Goal: Task Accomplishment & Management: Use online tool/utility

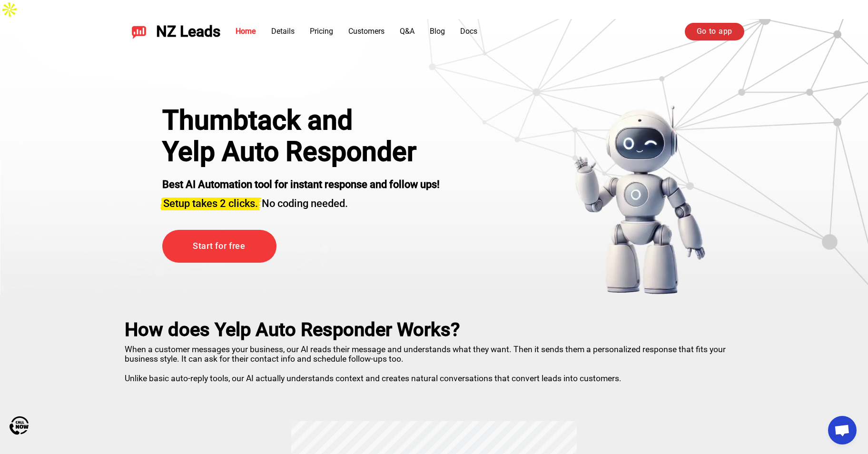
click at [728, 39] on link "Go to app" at bounding box center [713, 31] width 59 height 17
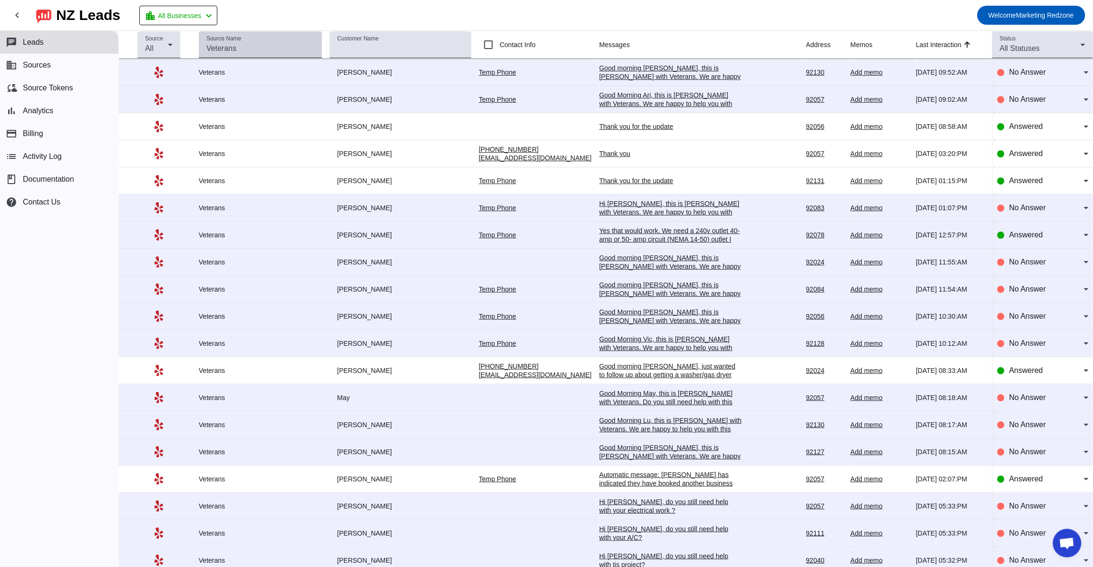
click at [216, 42] on div "Source Name" at bounding box center [260, 44] width 108 height 27
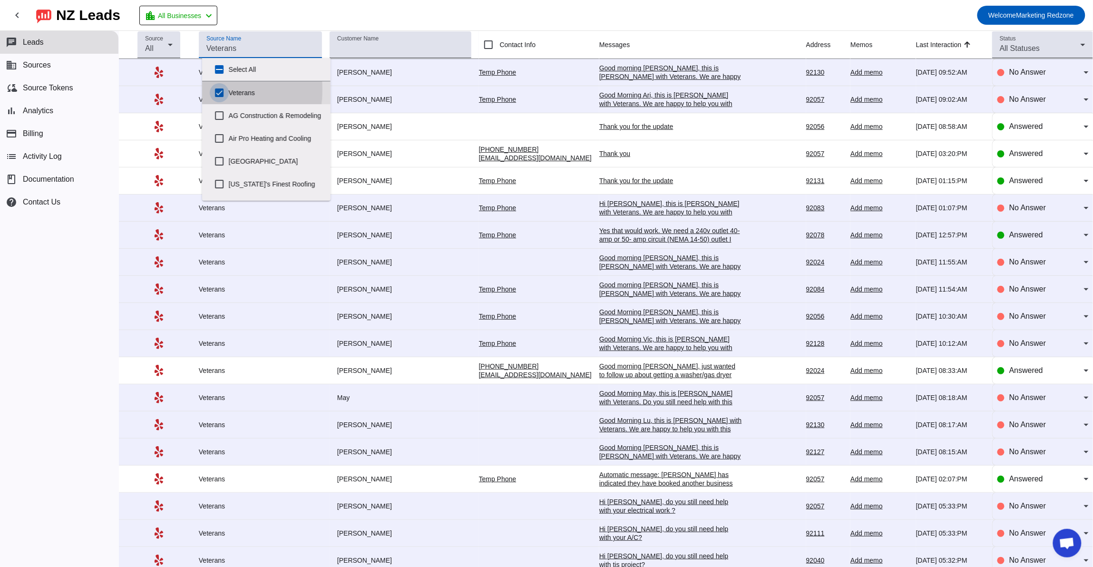
click at [215, 89] on input "Veterans" at bounding box center [219, 92] width 19 height 19
checkbox input "false"
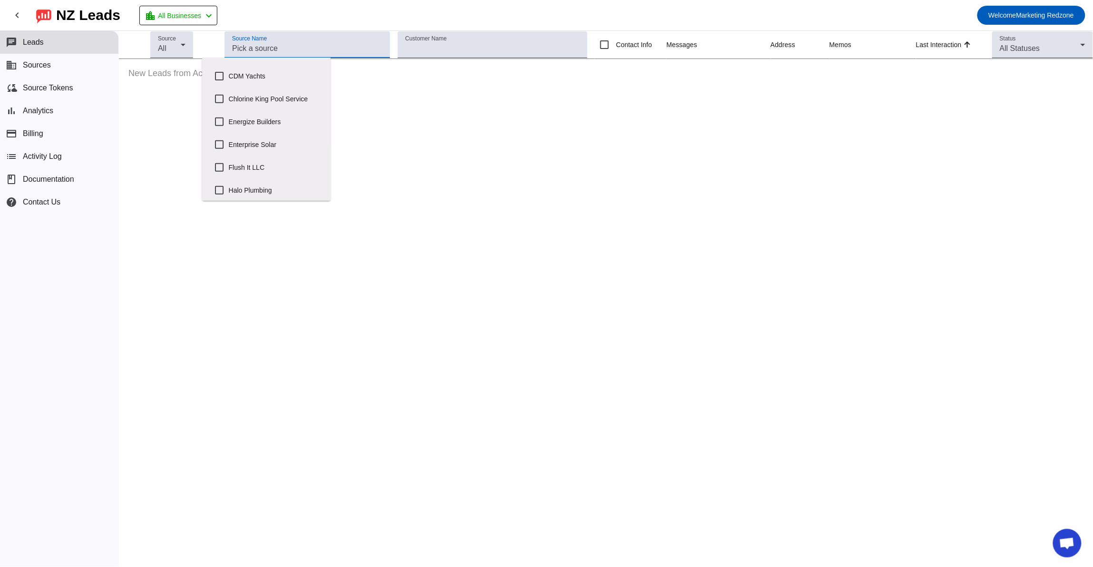
scroll to position [172, 0]
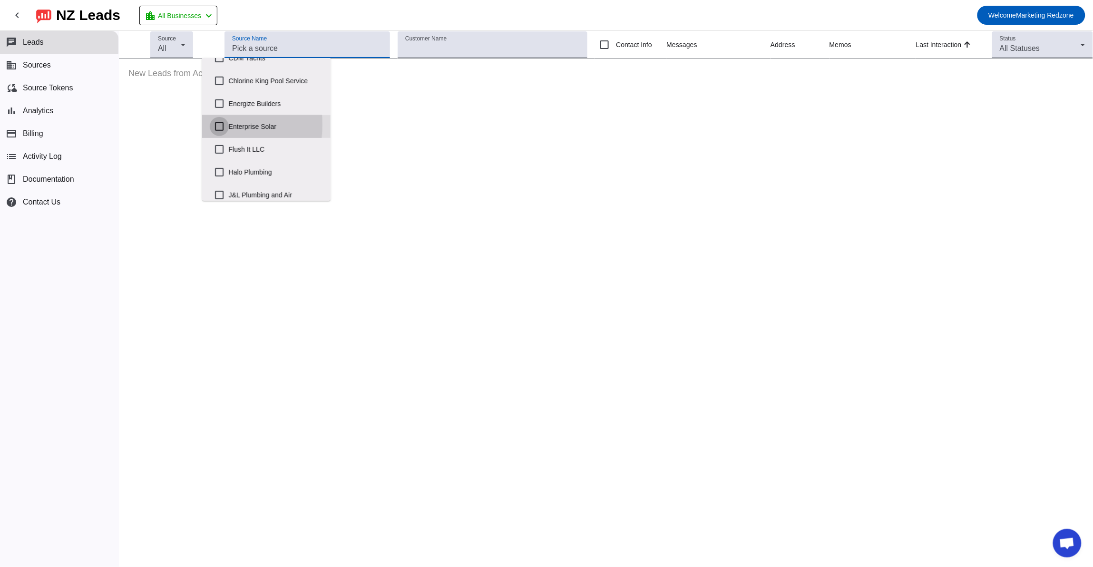
click at [219, 132] on input "Enterprise Solar" at bounding box center [219, 126] width 19 height 19
checkbox input "true"
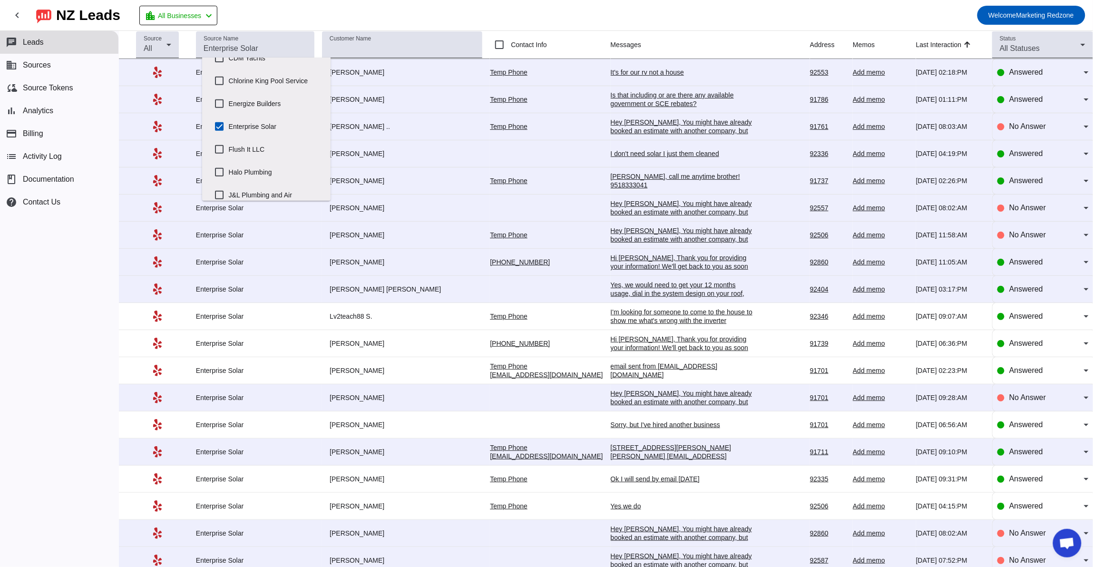
click at [422, 10] on mat-toolbar-row "chevron_left NZ Leads location_city All Businesses chevron_left Welcome Marketi…" at bounding box center [546, 15] width 1093 height 30
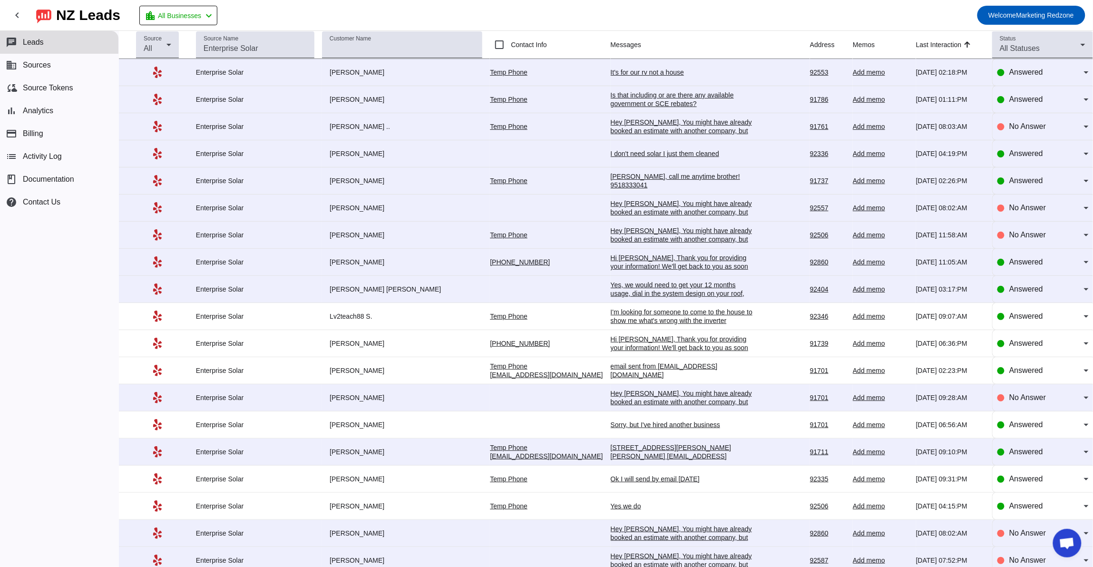
click at [611, 68] on div "It's for our rv not a house" at bounding box center [682, 72] width 143 height 9
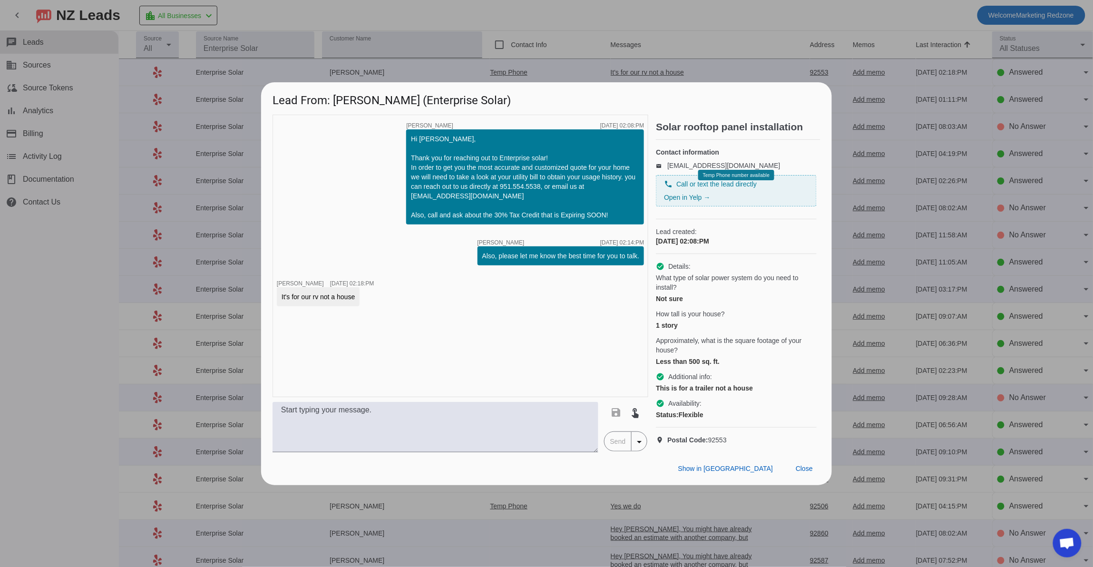
scroll to position [0, 0]
click at [807, 478] on span at bounding box center [804, 468] width 32 height 17
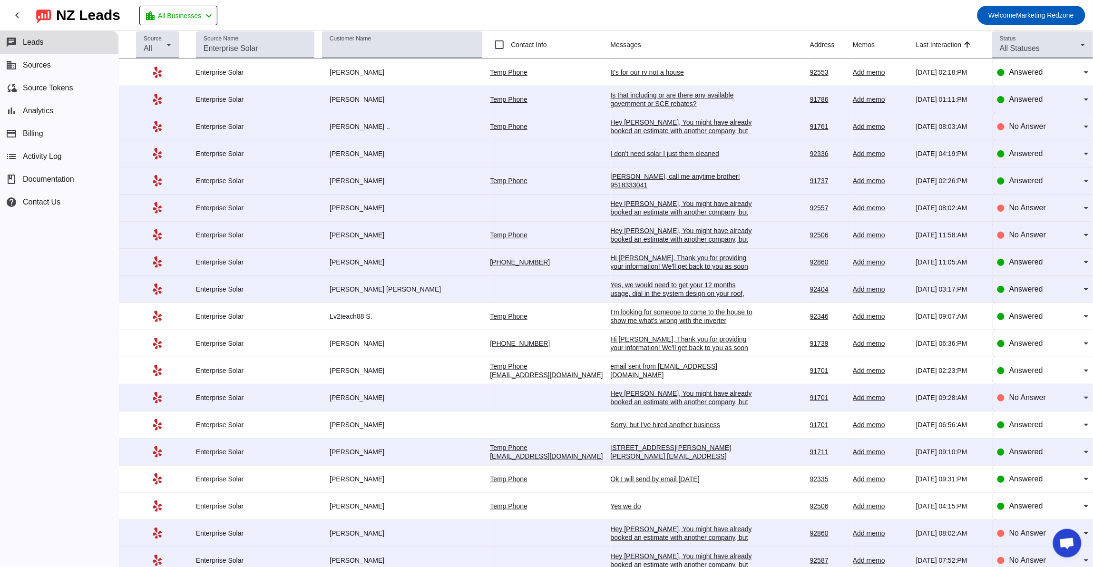
click at [611, 97] on div "Is that including or are there any available government or SCE rebates?" at bounding box center [682, 99] width 143 height 17
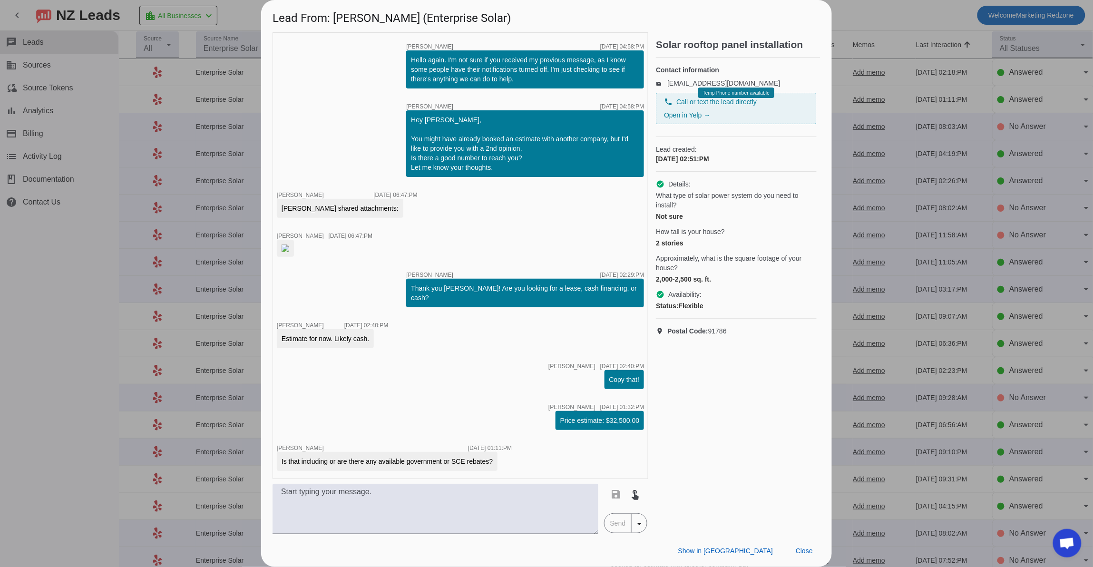
scroll to position [155, 0]
click at [289, 252] on img at bounding box center [286, 248] width 8 height 8
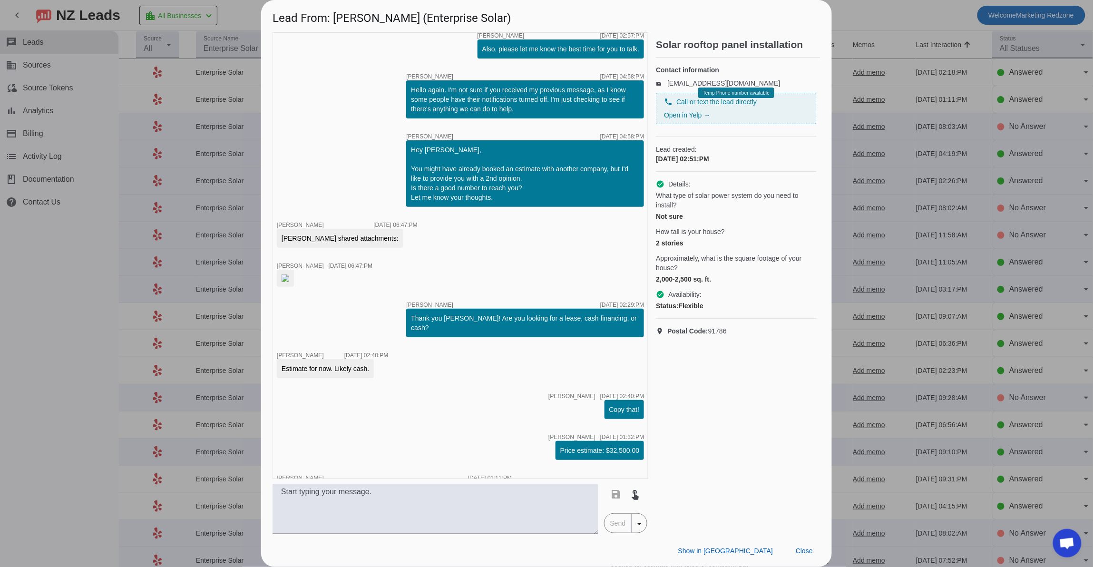
scroll to position [126, 0]
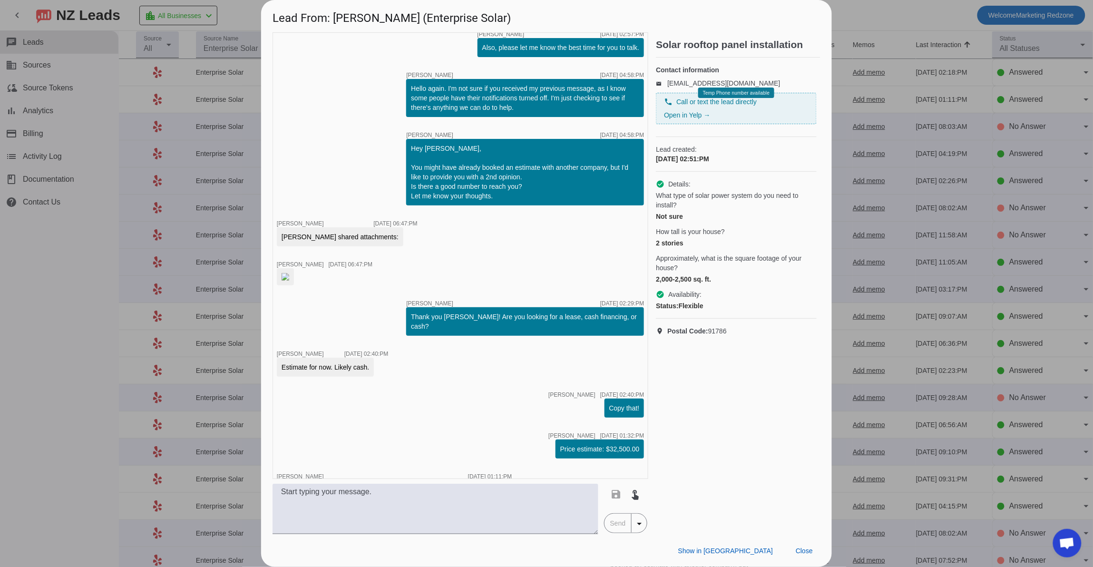
drag, startPoint x: 1088, startPoint y: 298, endPoint x: 832, endPoint y: 411, distance: 279.8
click at [1087, 371] on div at bounding box center [546, 283] width 1093 height 567
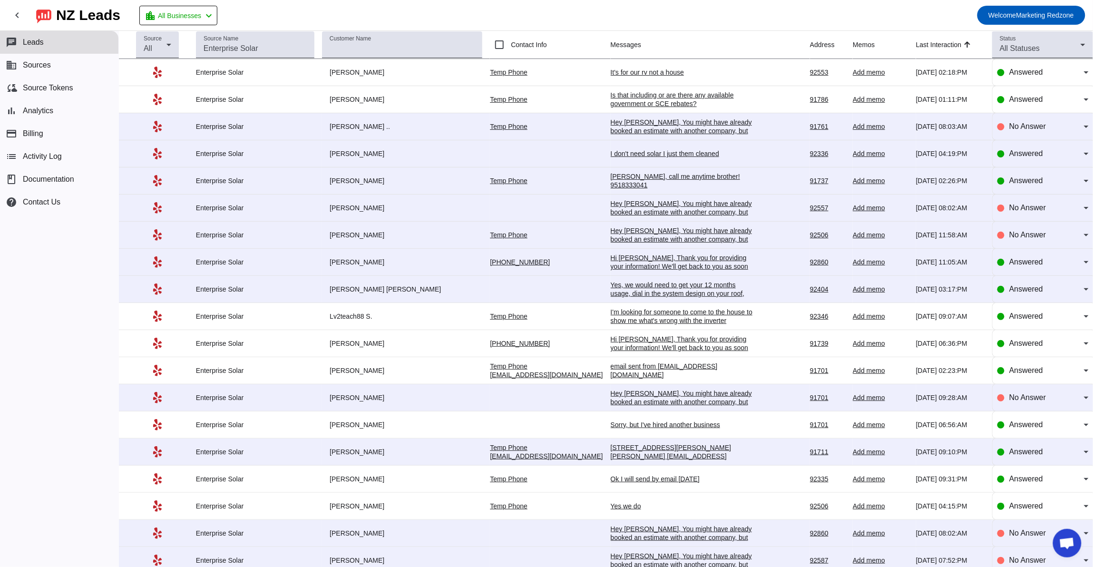
click at [613, 154] on div "I don't need solar I just them cleaned" at bounding box center [682, 153] width 143 height 9
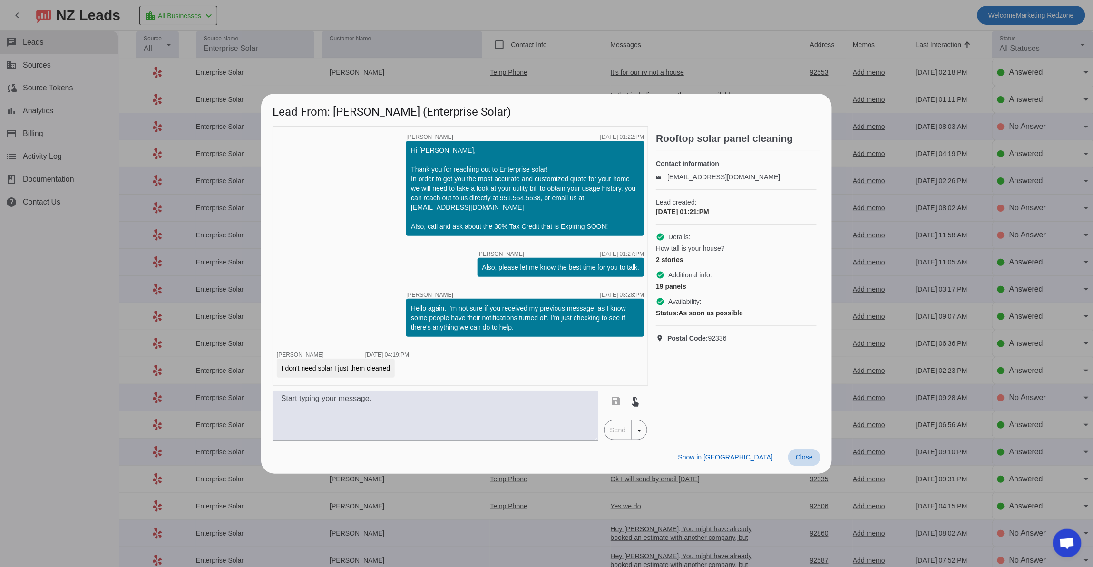
click at [803, 460] on span "Close" at bounding box center [804, 457] width 17 height 8
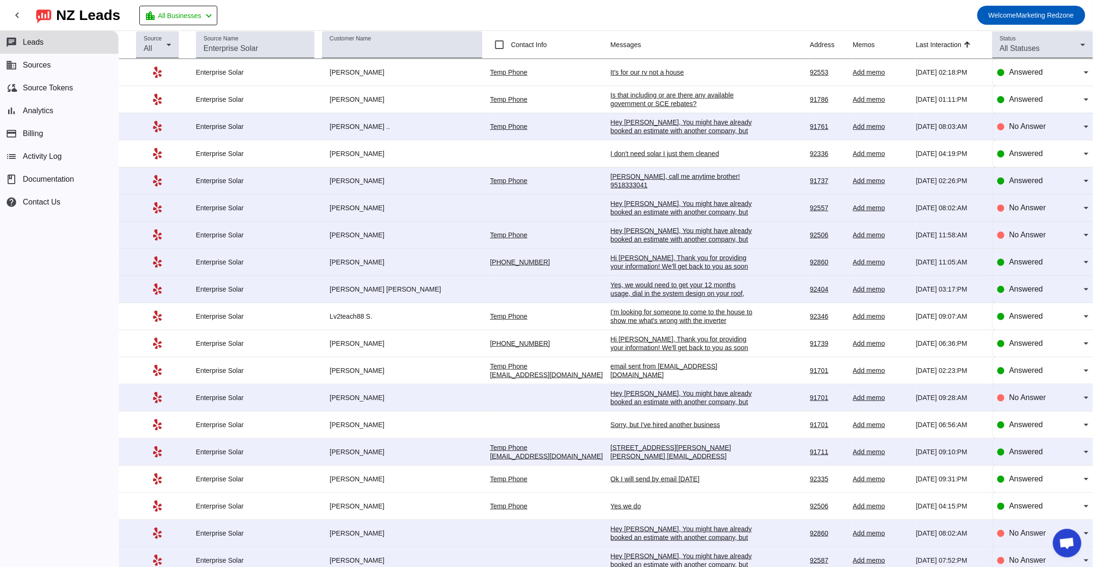
click at [611, 153] on div "I don't need solar I just them cleaned" at bounding box center [682, 153] width 143 height 9
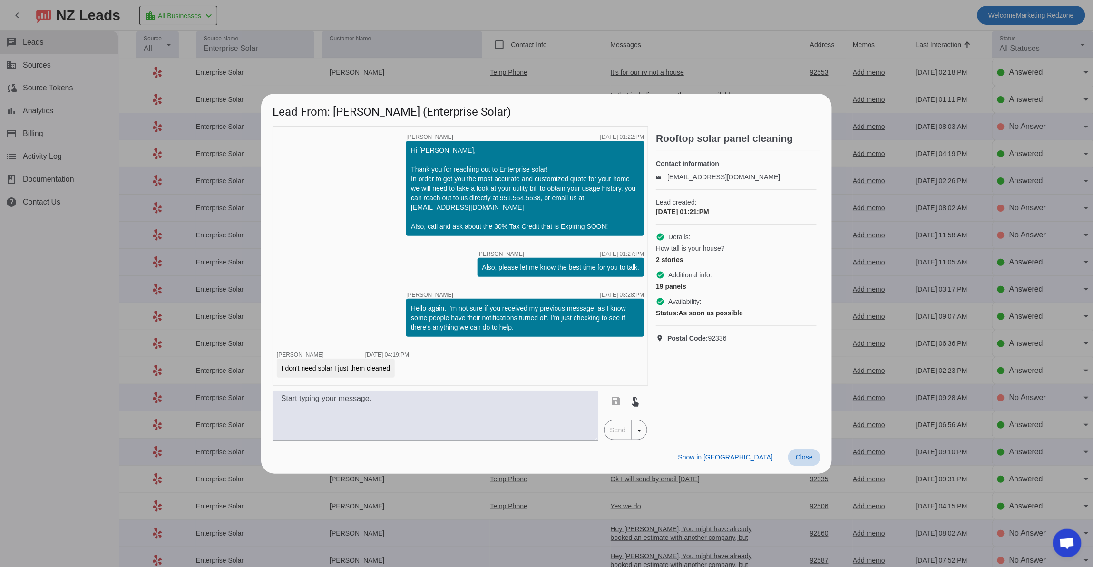
click at [806, 460] on span "Close" at bounding box center [804, 457] width 17 height 8
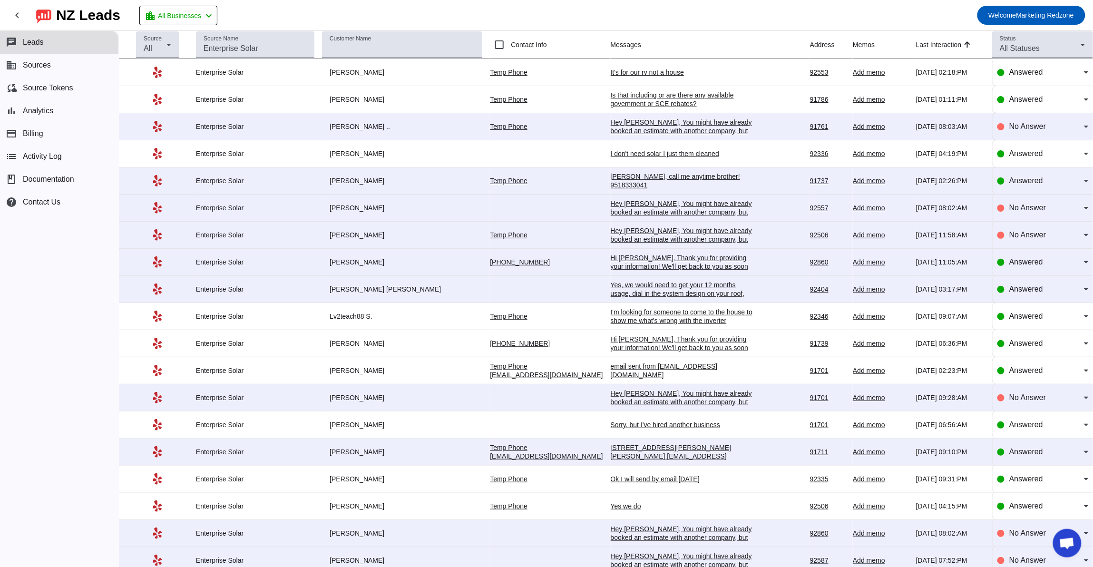
click at [611, 183] on div "Anthony, call me anytime brother! 9518333041" at bounding box center [682, 180] width 143 height 17
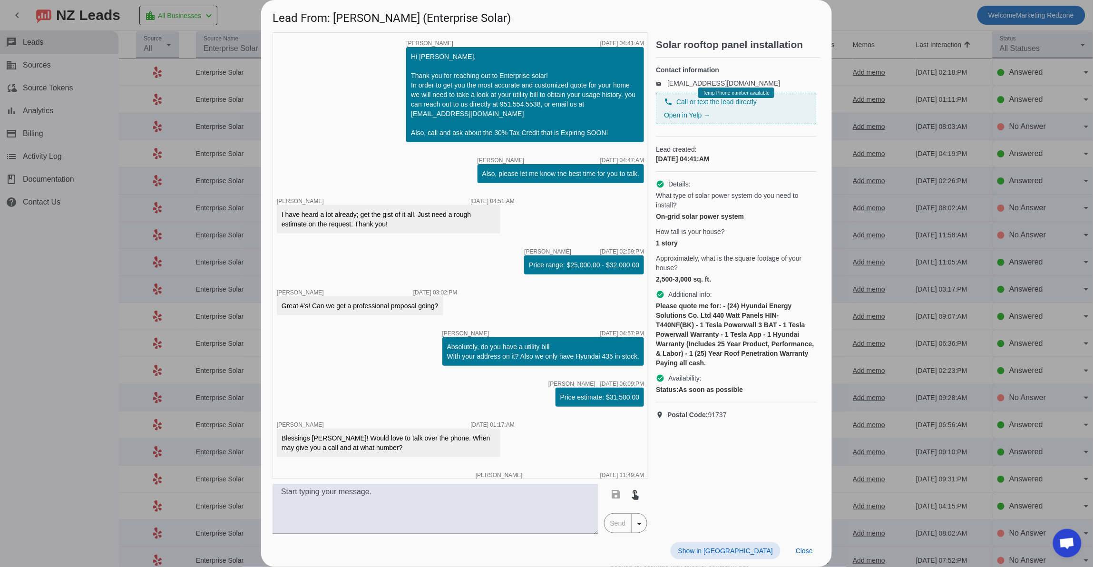
scroll to position [282, 0]
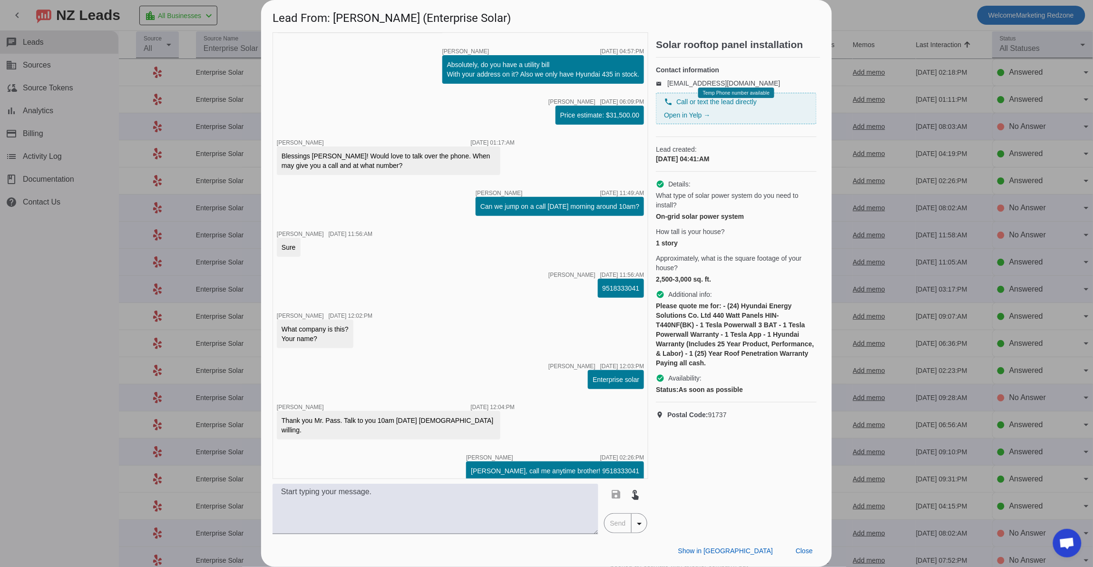
click at [731, 451] on div "Solar rooftop panel installation Contact information email leadsapi+9a870979d1c…" at bounding box center [738, 283] width 165 height 502
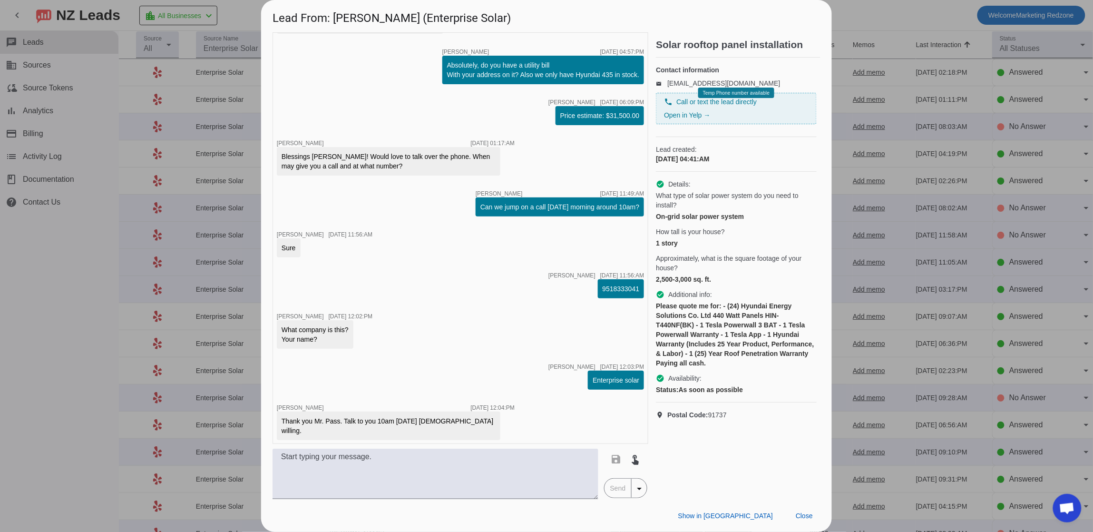
scroll to position [317, 0]
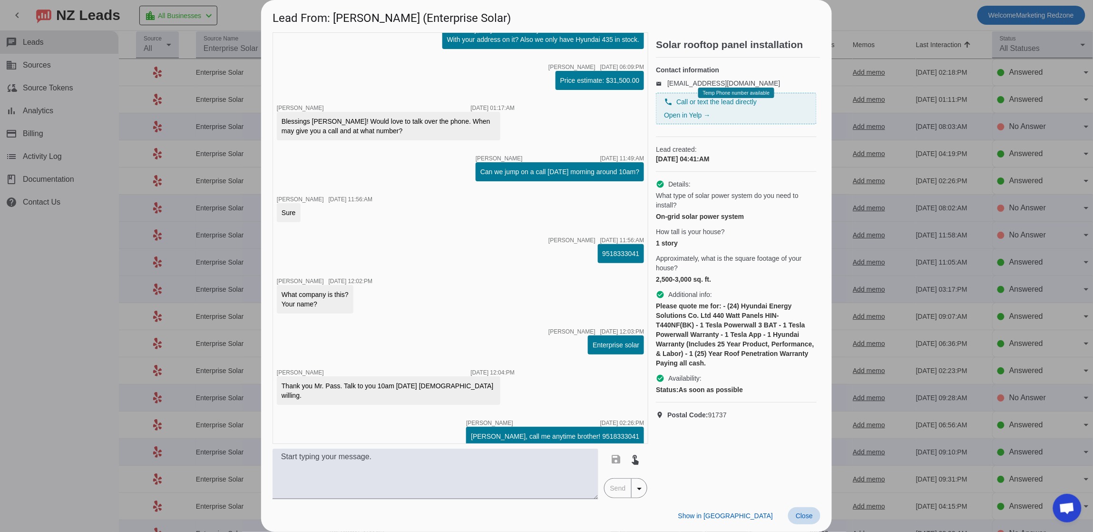
click at [810, 520] on span at bounding box center [804, 515] width 32 height 17
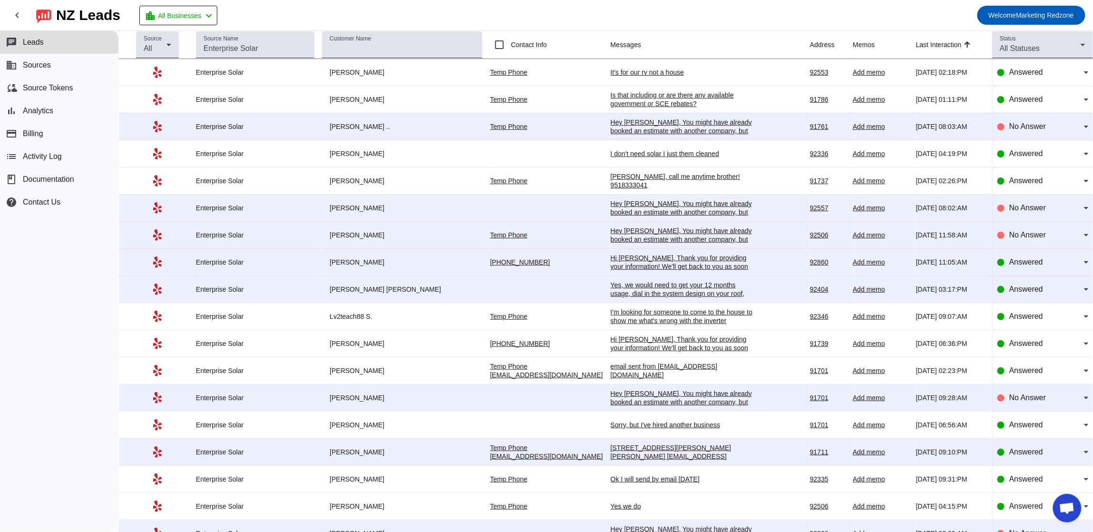
click at [611, 263] on div "Hi Katelyn, Thank you for providing your information! We'll get back to you as …" at bounding box center [682, 266] width 143 height 26
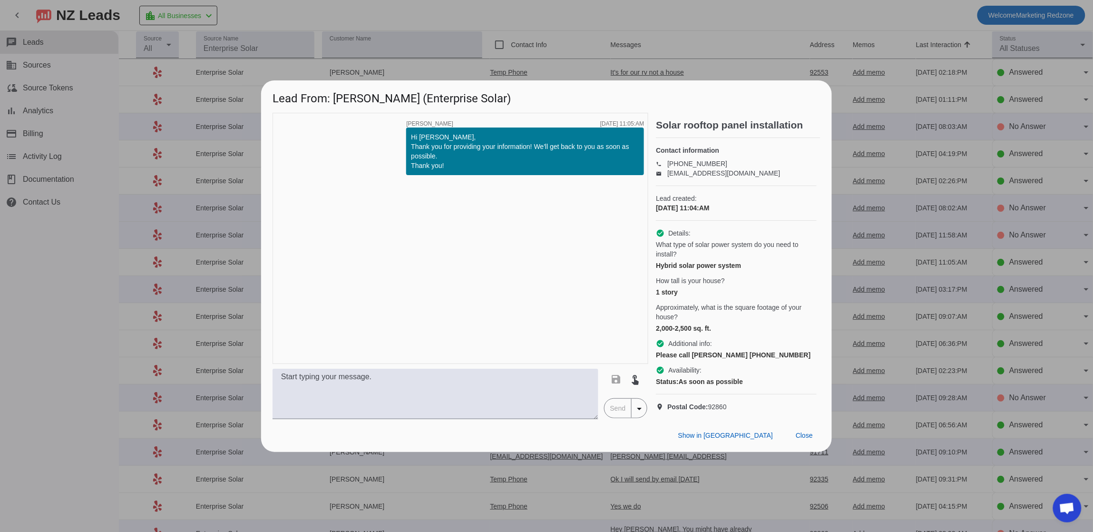
click at [501, 247] on div "timer close Jordan F. 9/11/2025, 11:05:AM Hi Katelyn, Thank you for providing y…" at bounding box center [461, 238] width 376 height 251
click at [806, 444] on span at bounding box center [804, 435] width 32 height 17
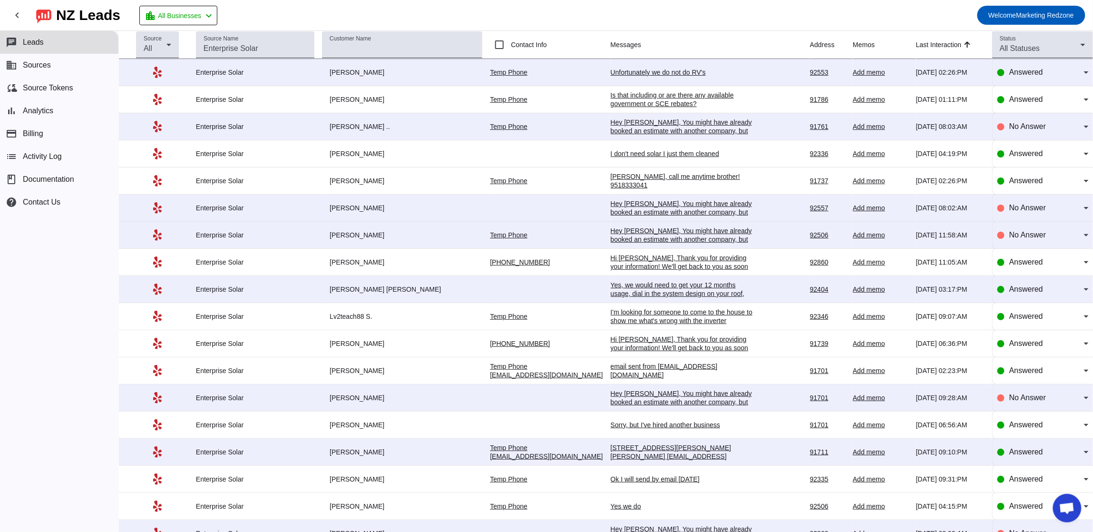
click at [621, 262] on div "Hi Katelyn, Thank you for providing your information! We'll get back to you as …" at bounding box center [682, 266] width 143 height 26
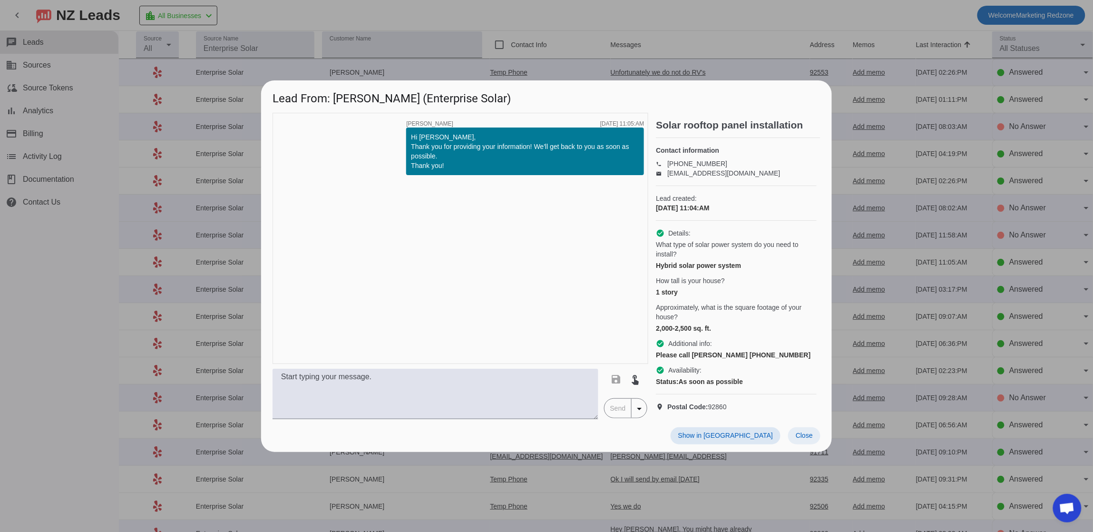
click at [799, 439] on span "Close" at bounding box center [804, 435] width 17 height 8
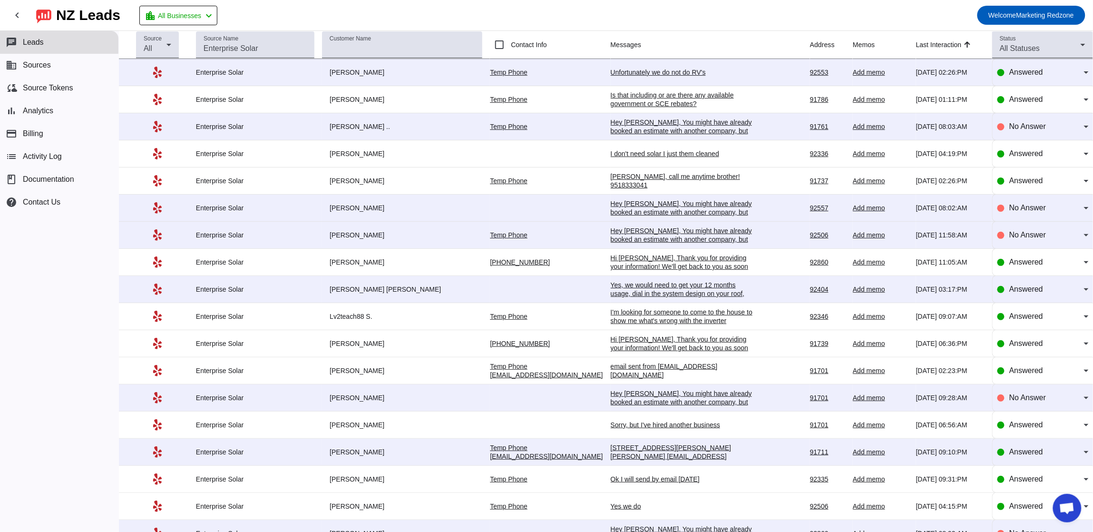
click at [611, 298] on div "Yes, we would need to get your 12 months usage, dial in the system design on yo…" at bounding box center [682, 294] width 143 height 26
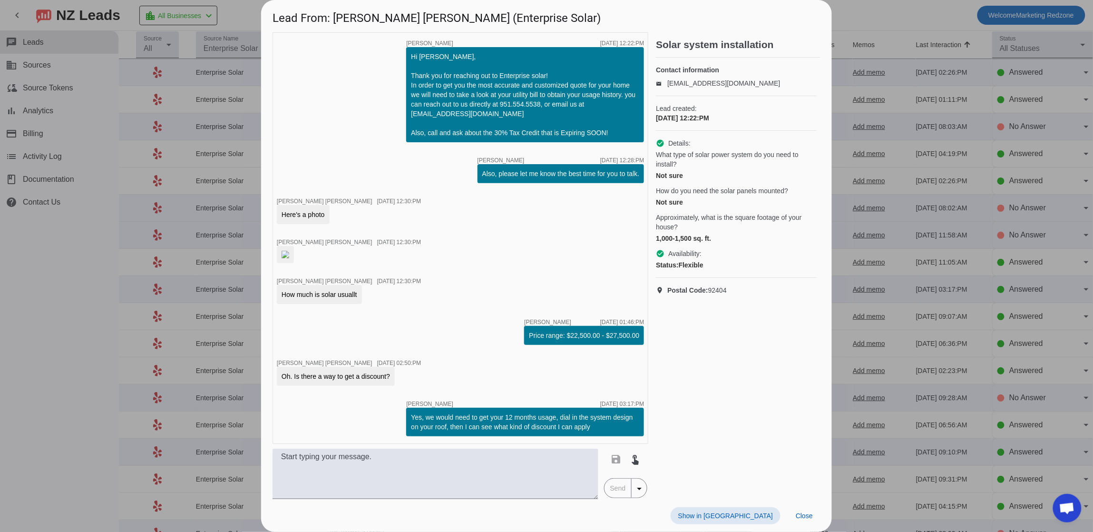
scroll to position [69, 0]
click at [799, 518] on span "Close" at bounding box center [804, 516] width 17 height 8
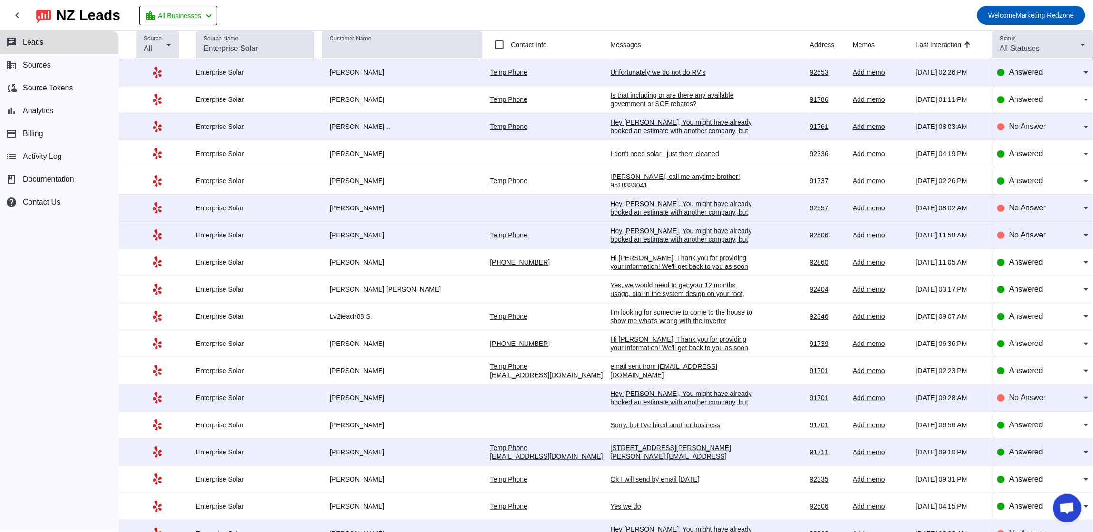
click at [611, 317] on div "I'm looking for someone to come to the house to show me what's wrong with the i…" at bounding box center [682, 316] width 143 height 17
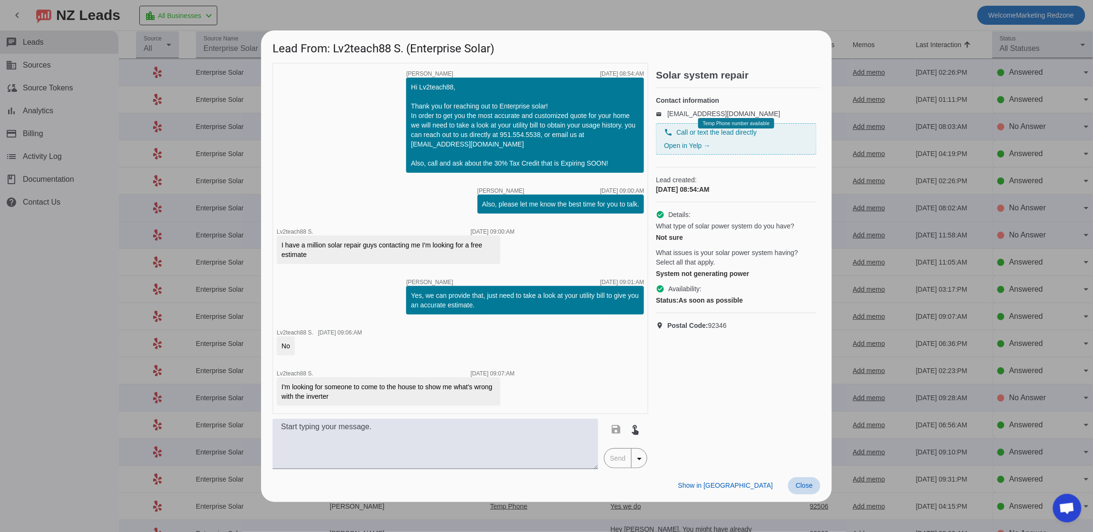
click at [807, 485] on span "Close" at bounding box center [804, 485] width 17 height 8
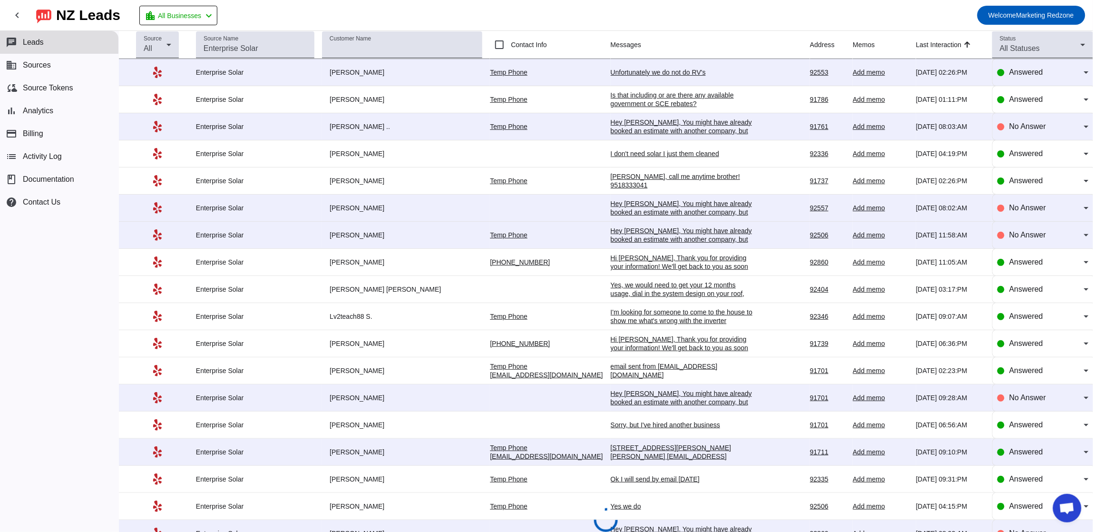
click at [630, 455] on div "1058 Fuller Dr, Claremont, CA 92711 crosperity@gmail.com Thank you" at bounding box center [682, 456] width 143 height 26
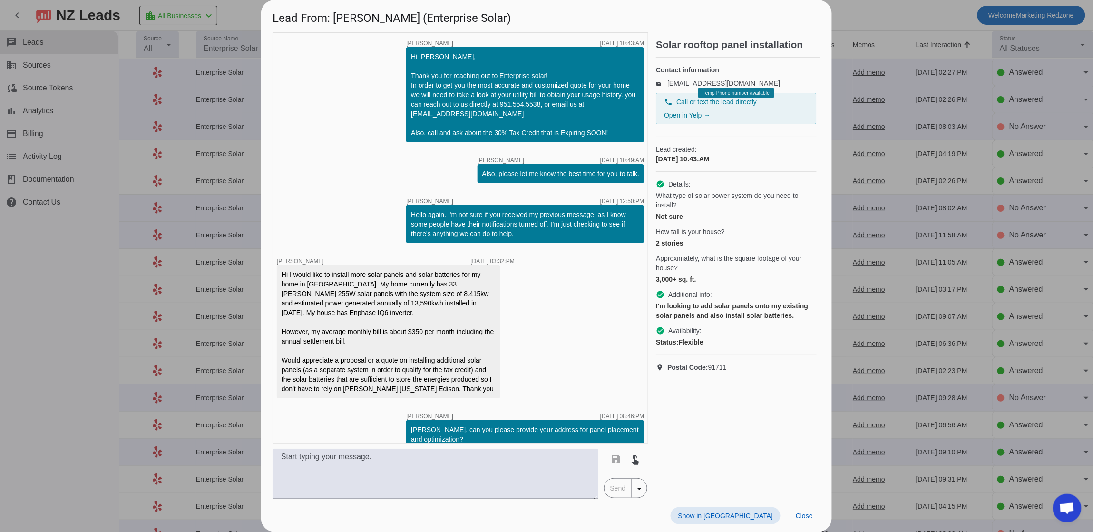
scroll to position [92, 0]
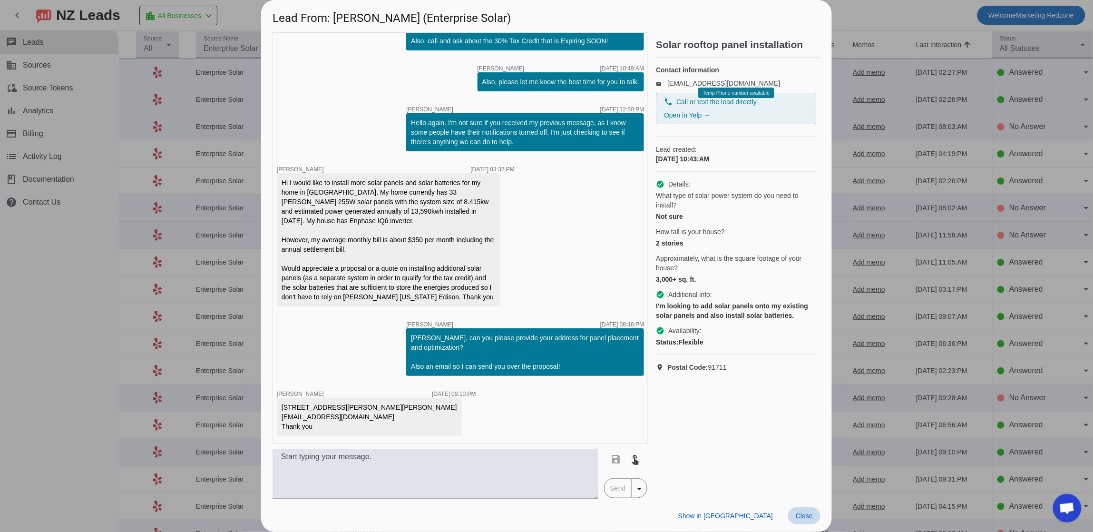
click at [809, 517] on span "Close" at bounding box center [804, 516] width 17 height 8
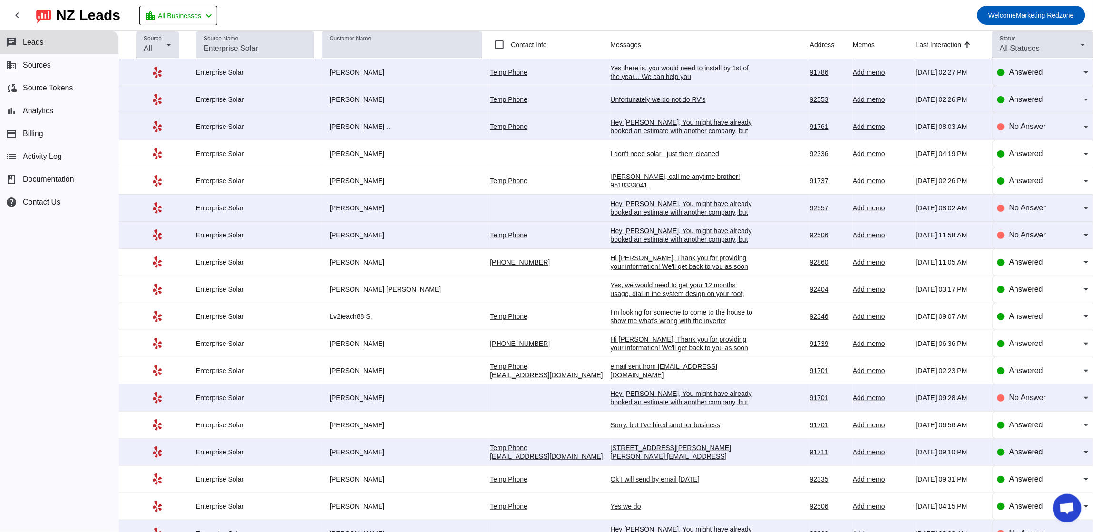
click at [613, 481] on div "Ok I will send by email tomorrow" at bounding box center [682, 479] width 143 height 9
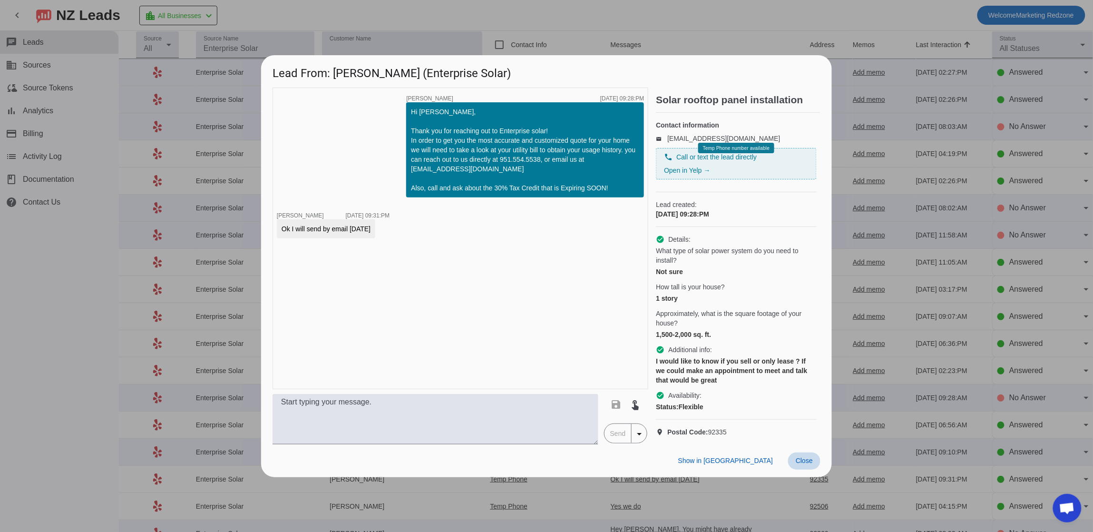
click at [802, 464] on span at bounding box center [804, 460] width 32 height 17
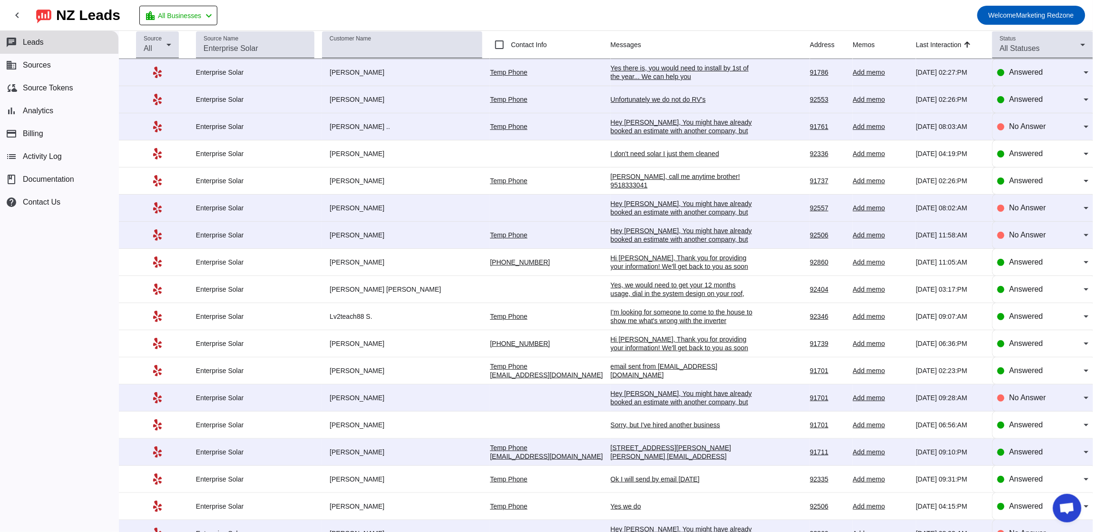
click at [633, 371] on div "email sent from rickwhite4573@yahoo.com" at bounding box center [682, 370] width 143 height 17
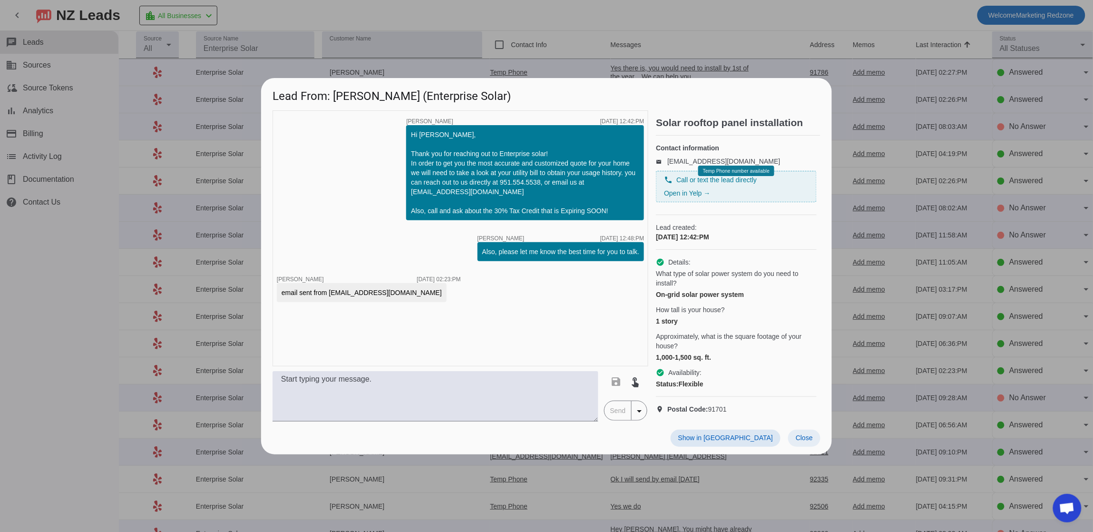
click at [791, 433] on span at bounding box center [804, 437] width 32 height 17
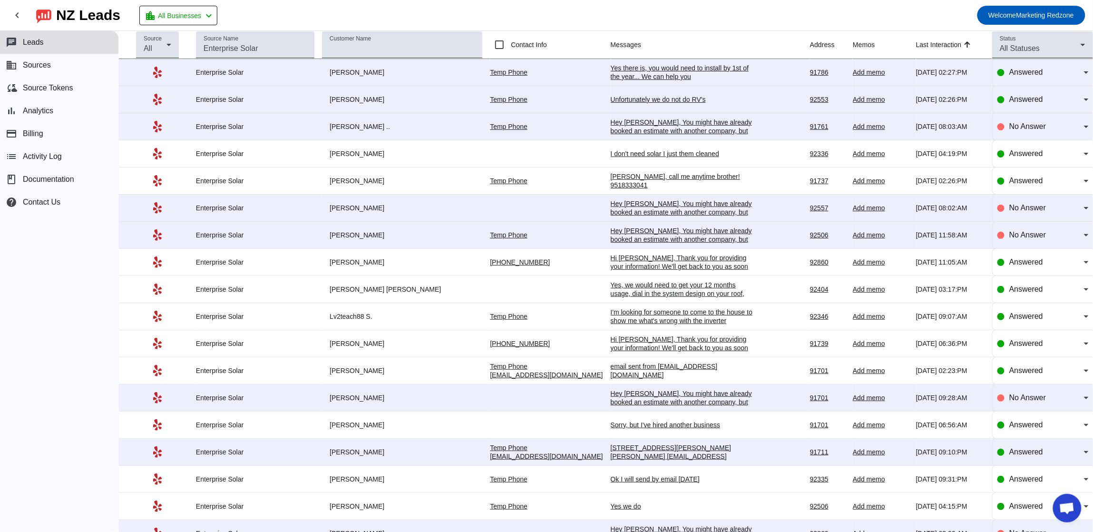
click at [611, 76] on div "Yes there is, you would need to install by 1st of the year... We can help you" at bounding box center [682, 72] width 143 height 17
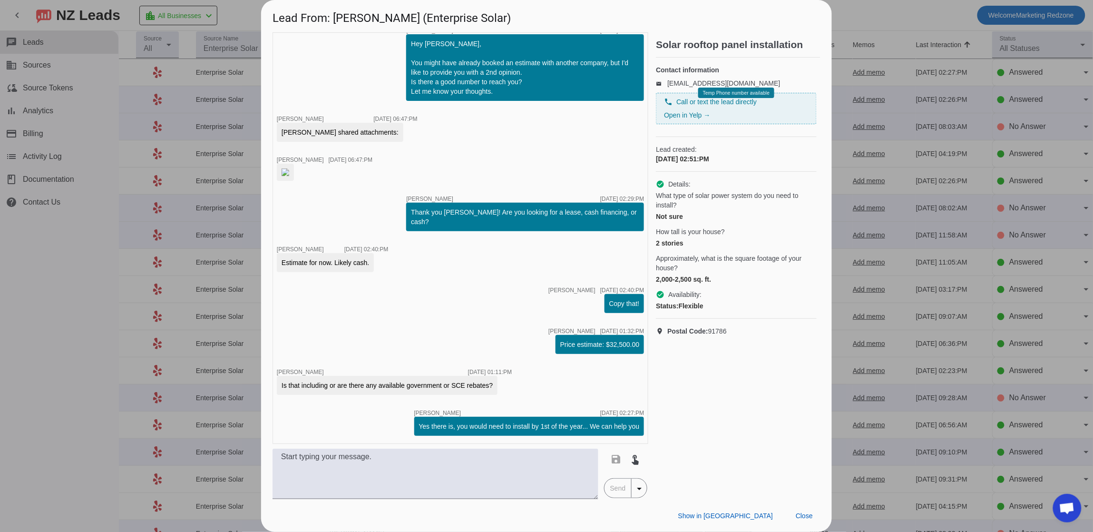
scroll to position [0, 0]
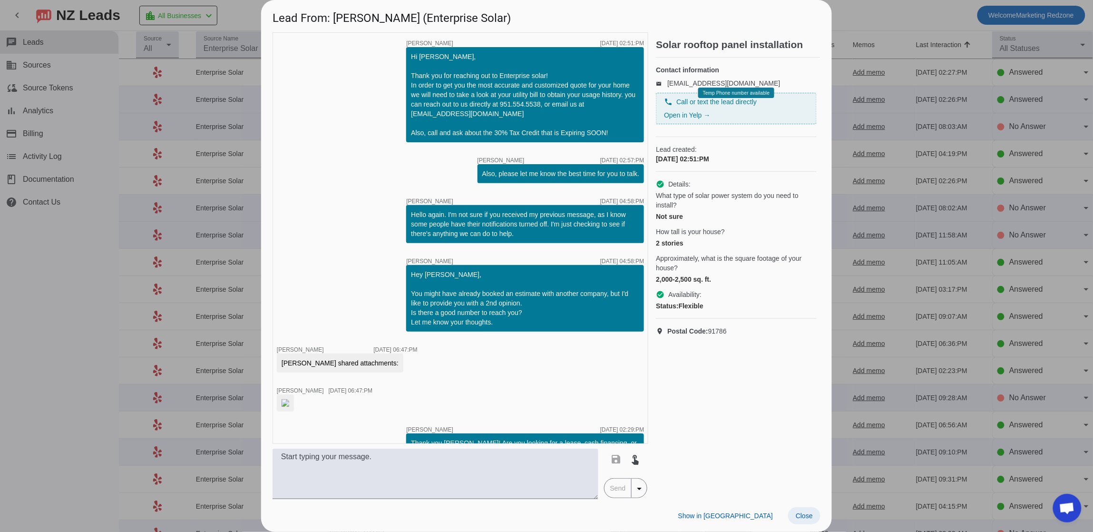
click at [808, 512] on span "Close" at bounding box center [804, 516] width 17 height 8
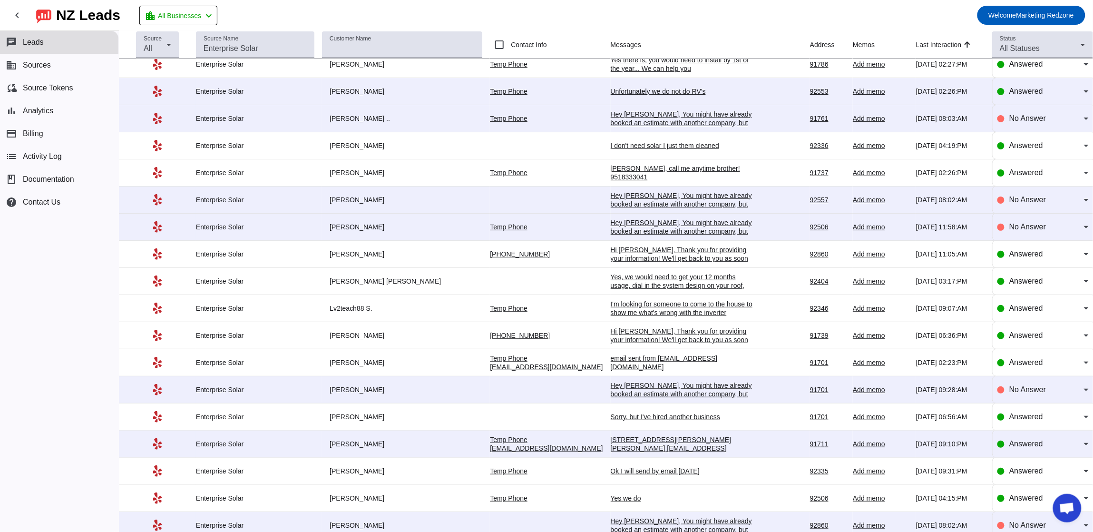
scroll to position [3, 0]
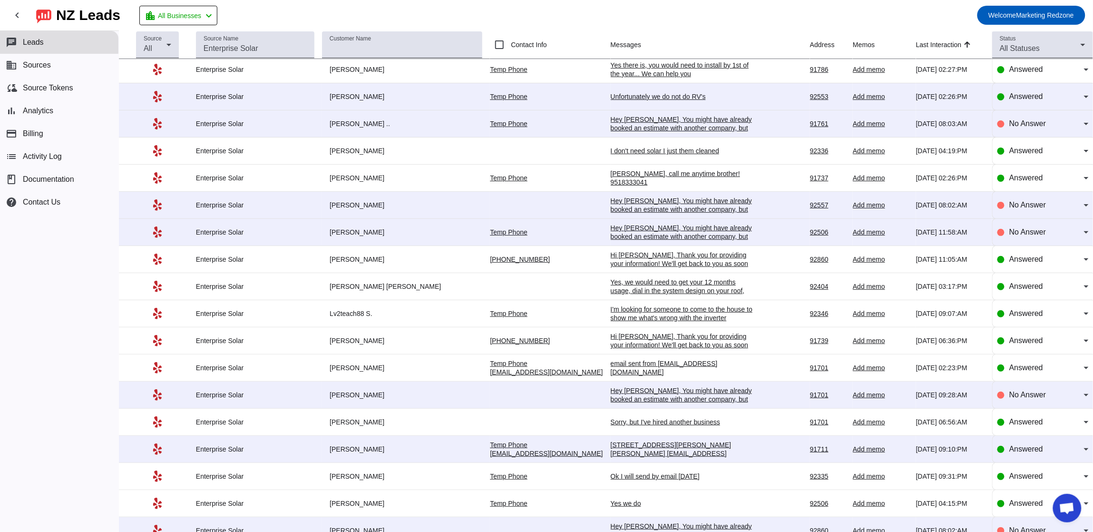
click at [614, 67] on div "Yes there is, you would need to install by 1st of the year... We can help you" at bounding box center [682, 69] width 143 height 17
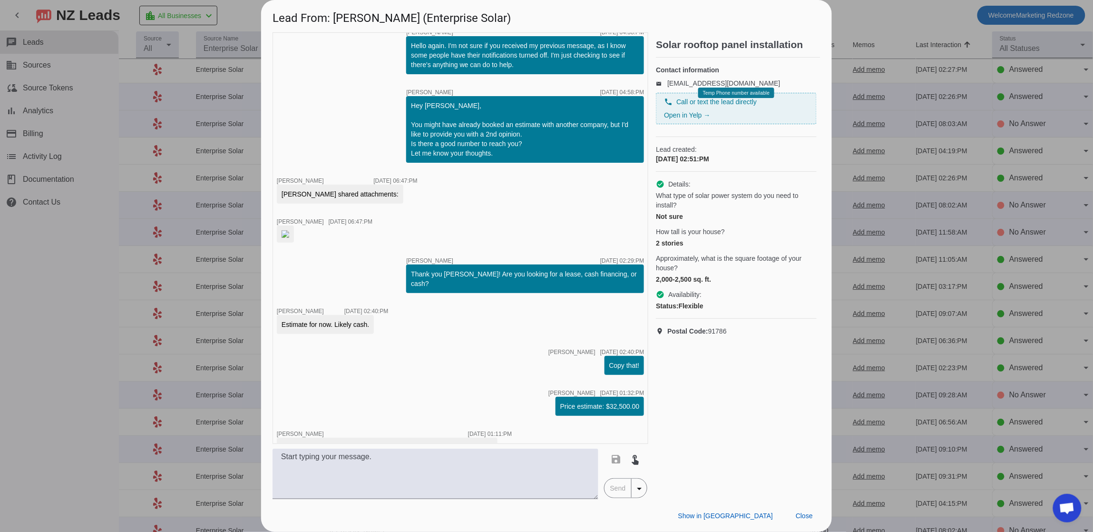
scroll to position [289, 0]
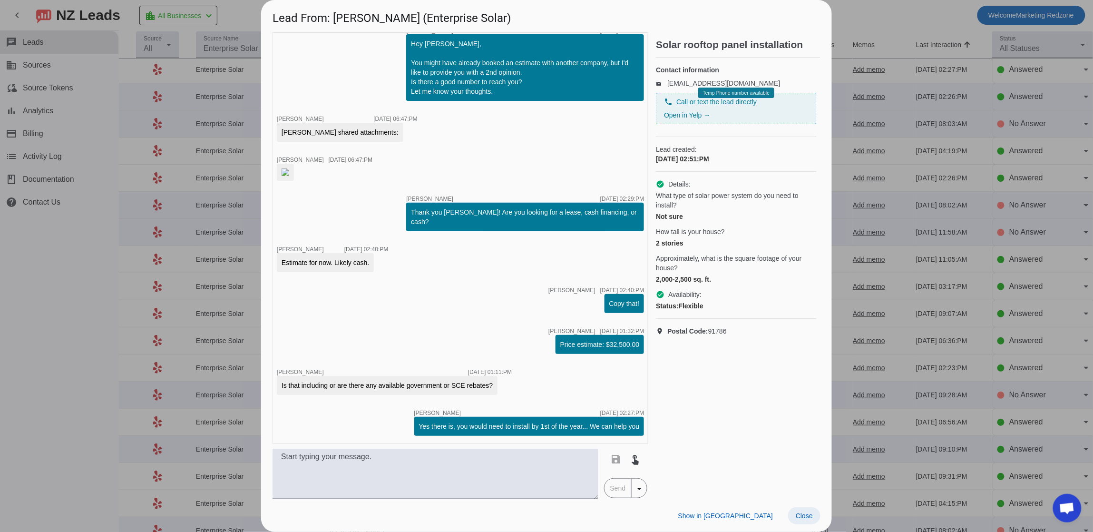
click at [808, 512] on span "Close" at bounding box center [804, 516] width 17 height 8
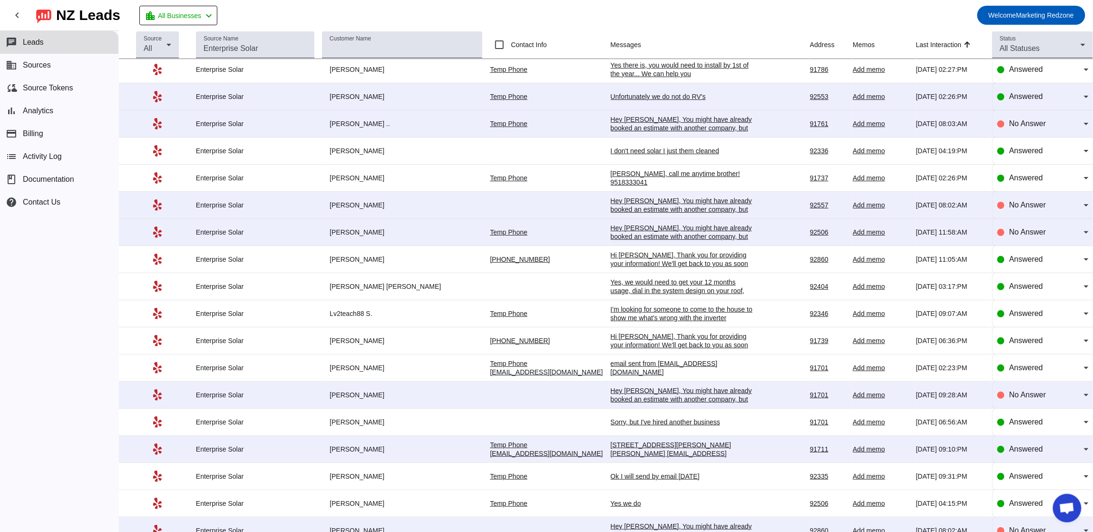
click at [611, 181] on div "Anthony, call me anytime brother! 9518333041" at bounding box center [682, 177] width 143 height 17
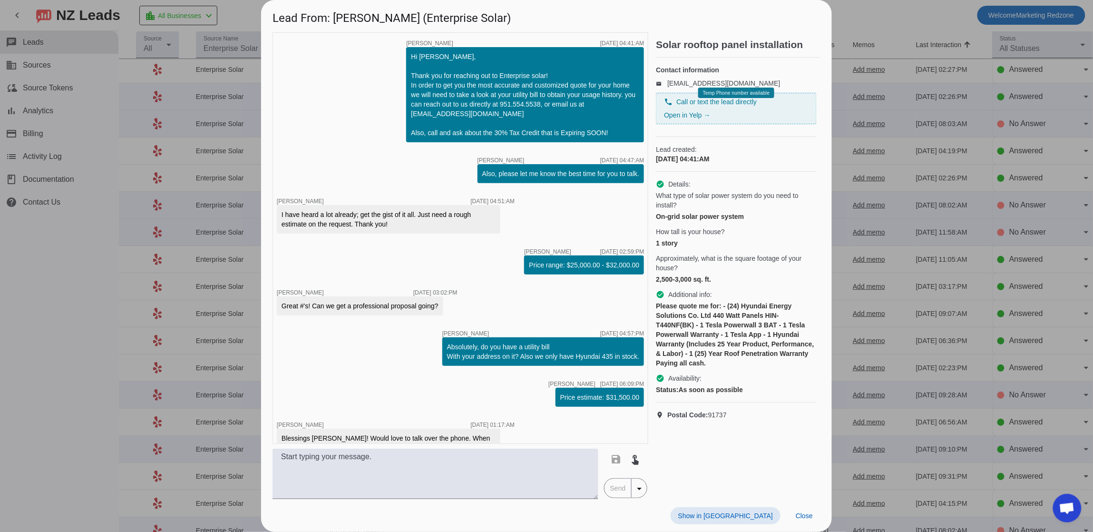
scroll to position [317, 0]
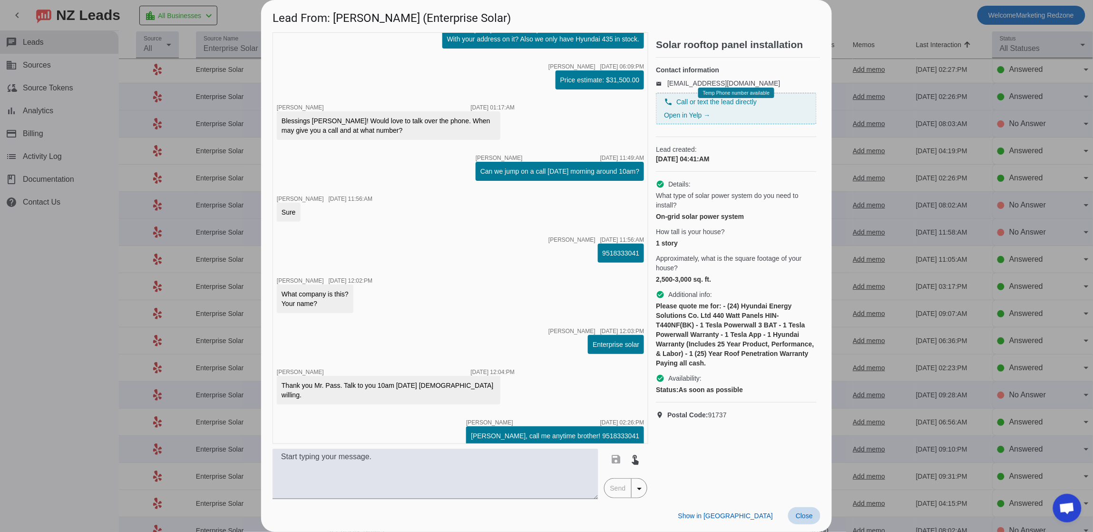
click at [803, 509] on span at bounding box center [804, 515] width 32 height 17
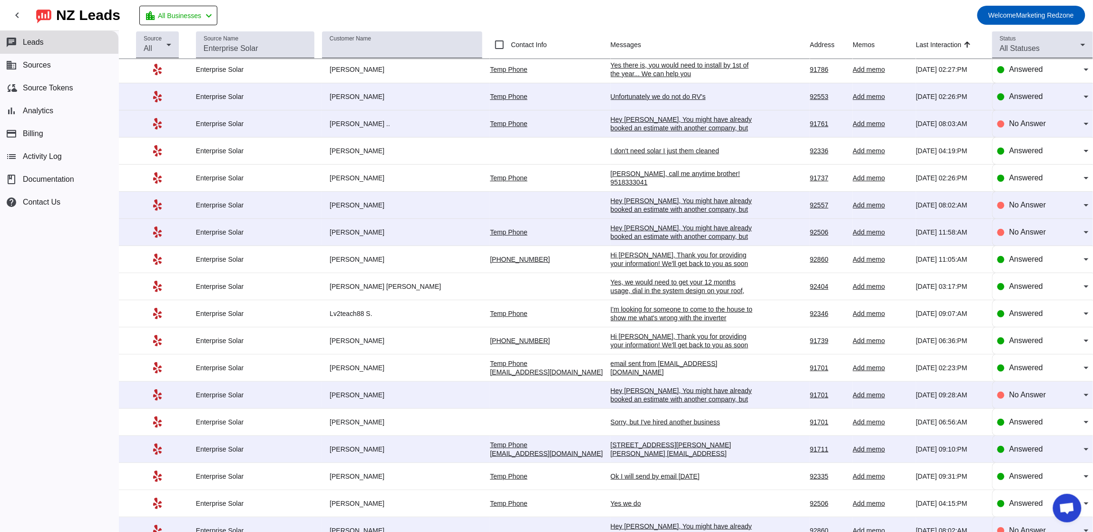
click at [617, 266] on div "Hi Katelyn, Thank you for providing your information! We'll get back to you as …" at bounding box center [682, 264] width 143 height 26
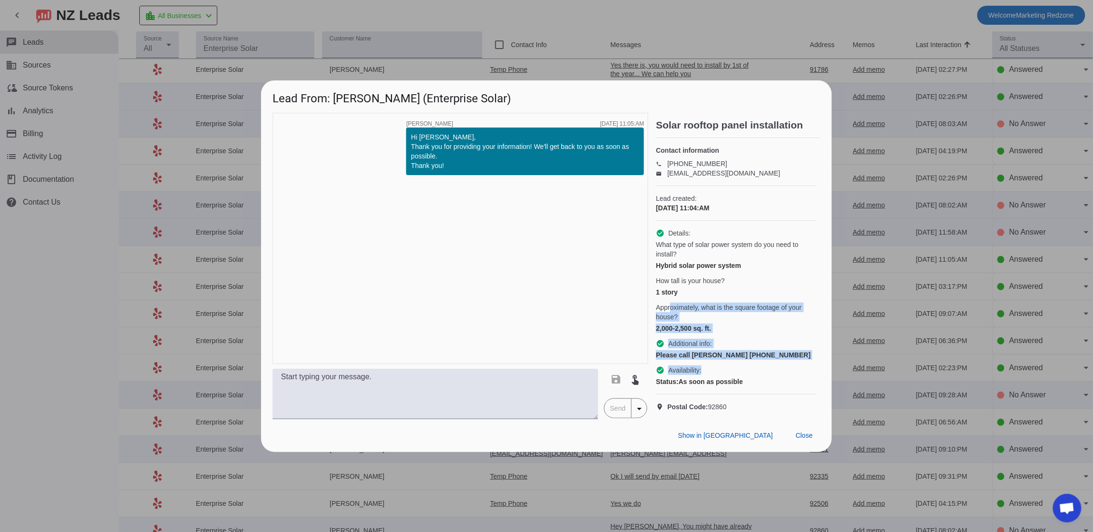
drag, startPoint x: 670, startPoint y: 306, endPoint x: 771, endPoint y: 369, distance: 119.2
click at [772, 370] on div "check_circle Details: What type of solar power system do you need to install? H…" at bounding box center [736, 308] width 161 height 174
click at [806, 444] on span at bounding box center [804, 435] width 32 height 17
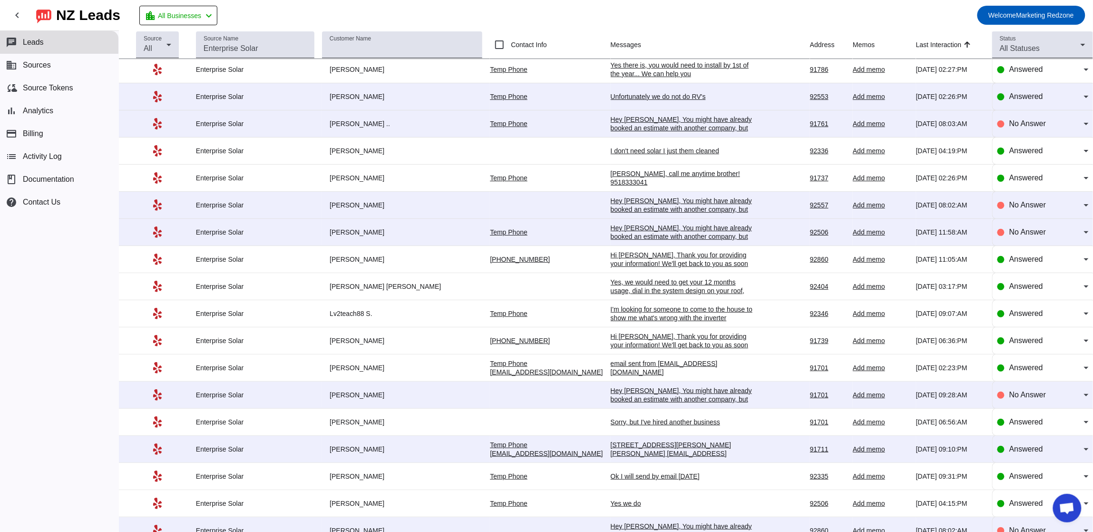
click at [625, 369] on div "email sent from rickwhite4573@yahoo.com" at bounding box center [682, 367] width 143 height 17
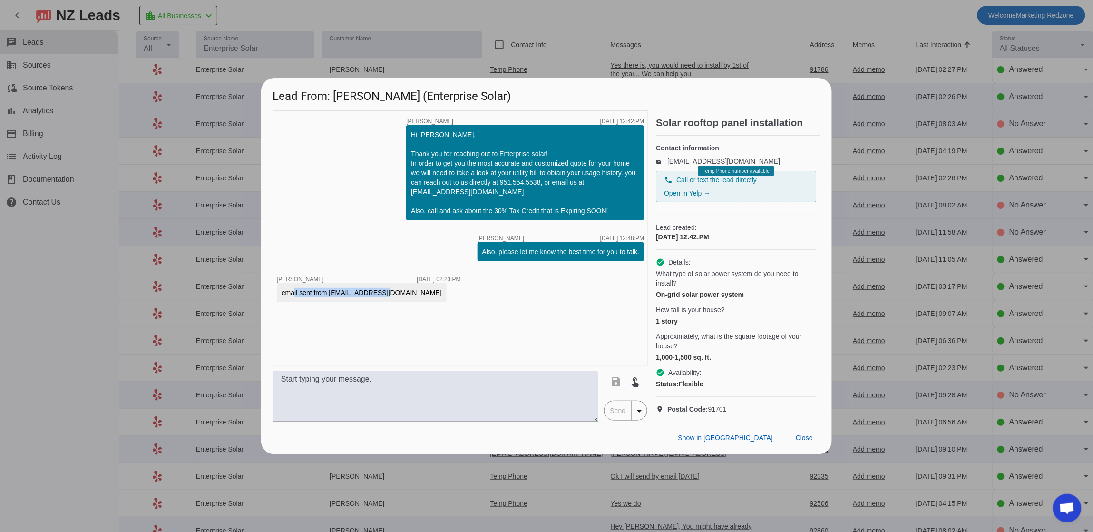
drag, startPoint x: 290, startPoint y: 292, endPoint x: 381, endPoint y: 292, distance: 91.3
click at [381, 292] on div "email sent from rickwhite4573@yahoo.com" at bounding box center [362, 293] width 160 height 10
click at [799, 440] on span "Close" at bounding box center [804, 438] width 17 height 8
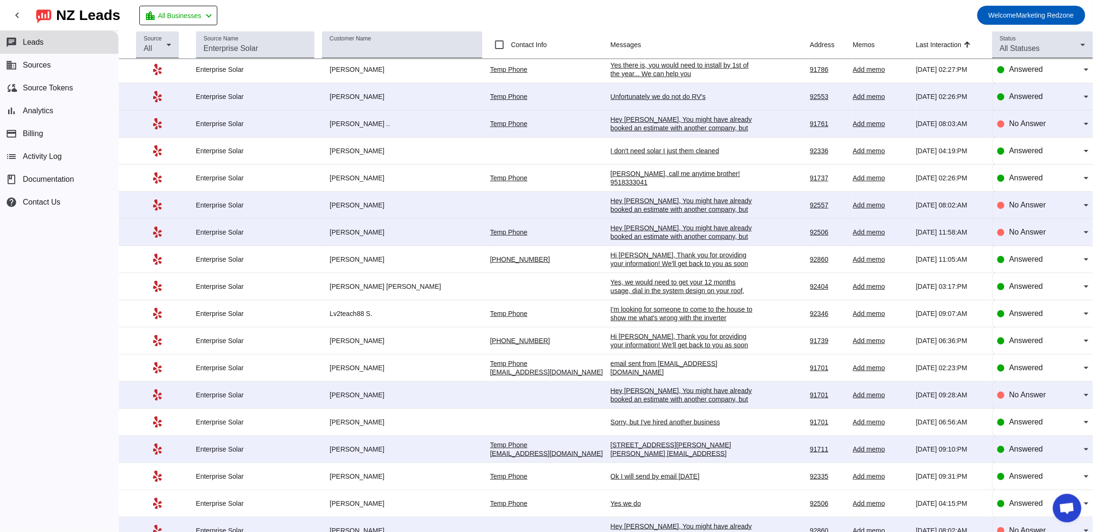
click at [611, 453] on div "1058 Fuller Dr, Claremont, CA 92711 crosperity@gmail.com Thank you" at bounding box center [682, 453] width 143 height 26
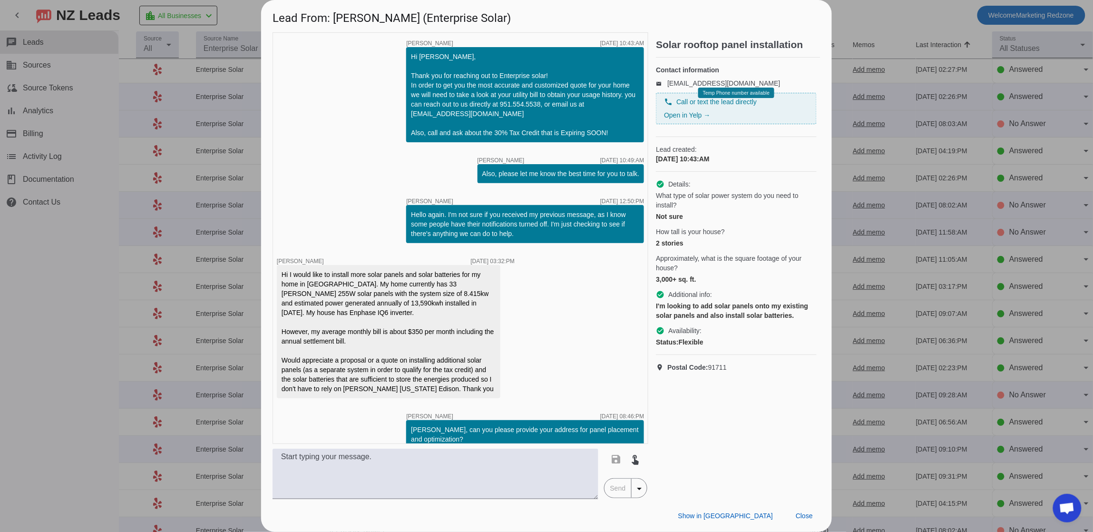
scroll to position [92, 0]
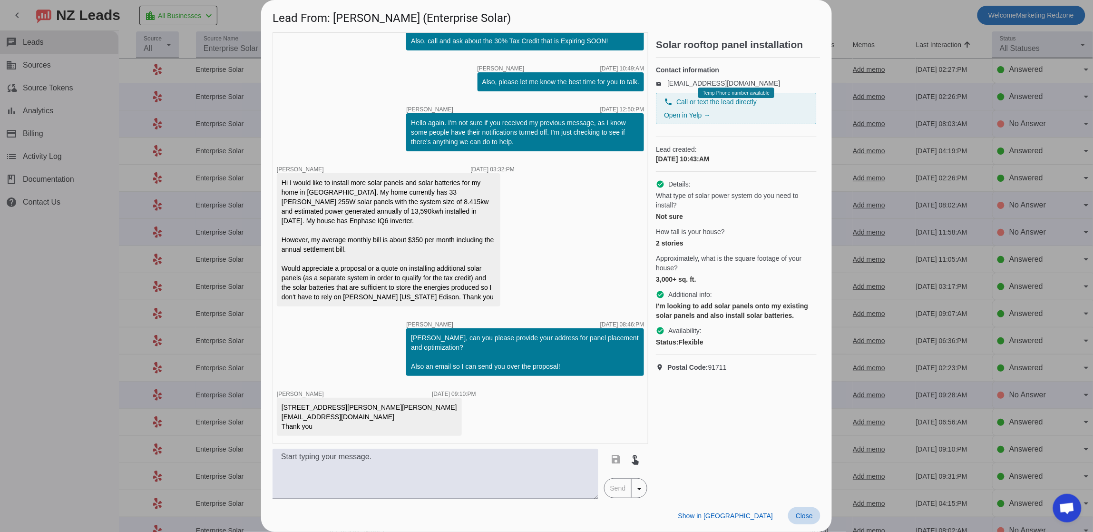
click at [803, 510] on span at bounding box center [804, 515] width 32 height 17
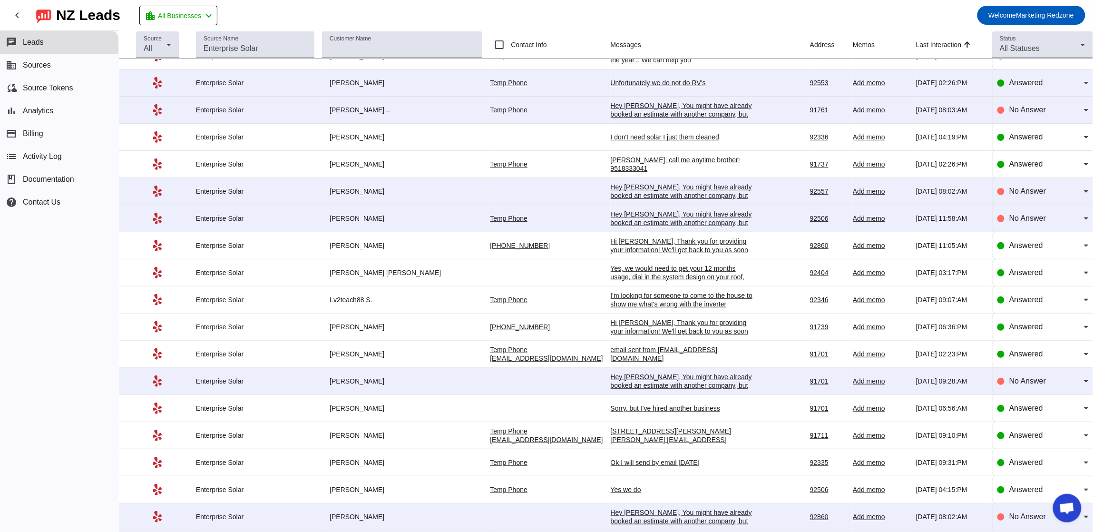
scroll to position [17, 0]
click at [632, 330] on div "Hi Mike, Thank you for providing your information! We'll get back to you as soo…" at bounding box center [682, 335] width 143 height 34
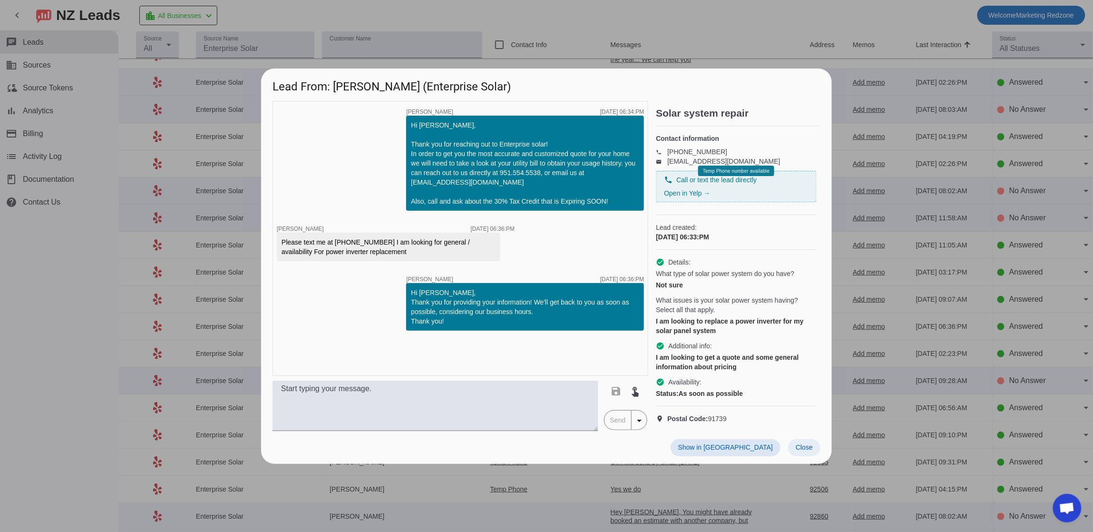
click at [797, 449] on span at bounding box center [804, 447] width 32 height 17
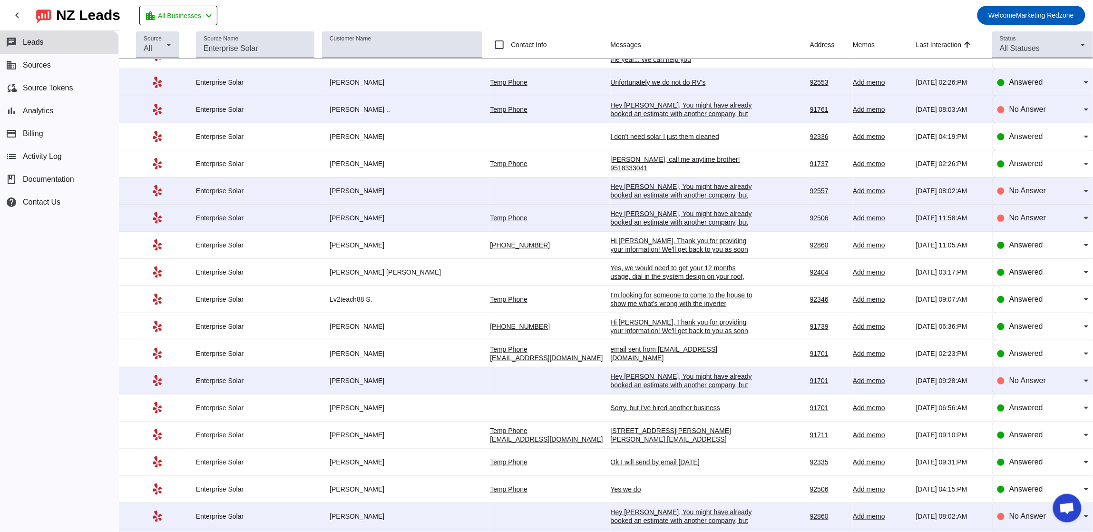
click at [657, 324] on div "Hi Mike, Thank you for providing your information! We'll get back to you as soo…" at bounding box center [682, 335] width 143 height 34
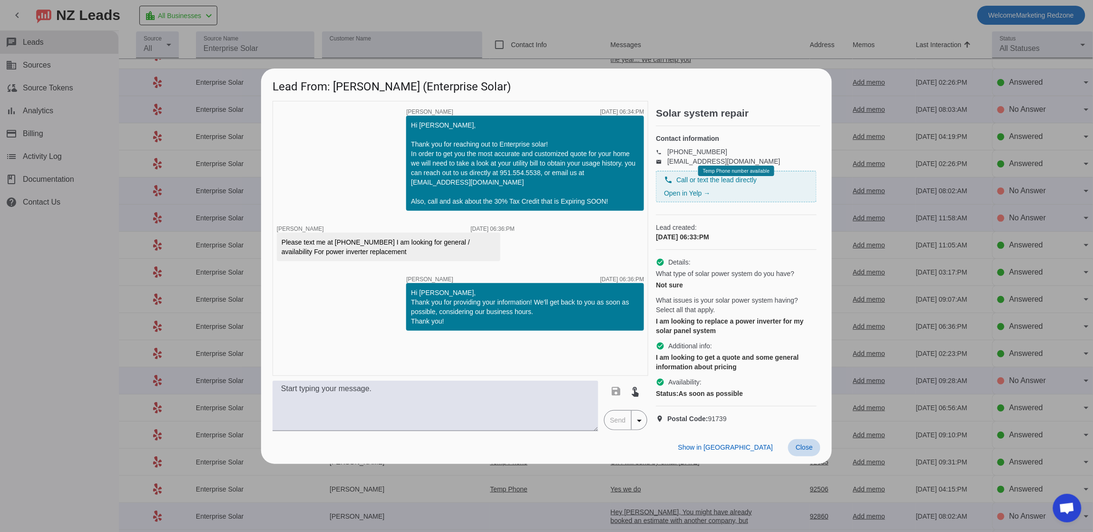
click at [808, 456] on span at bounding box center [804, 447] width 32 height 17
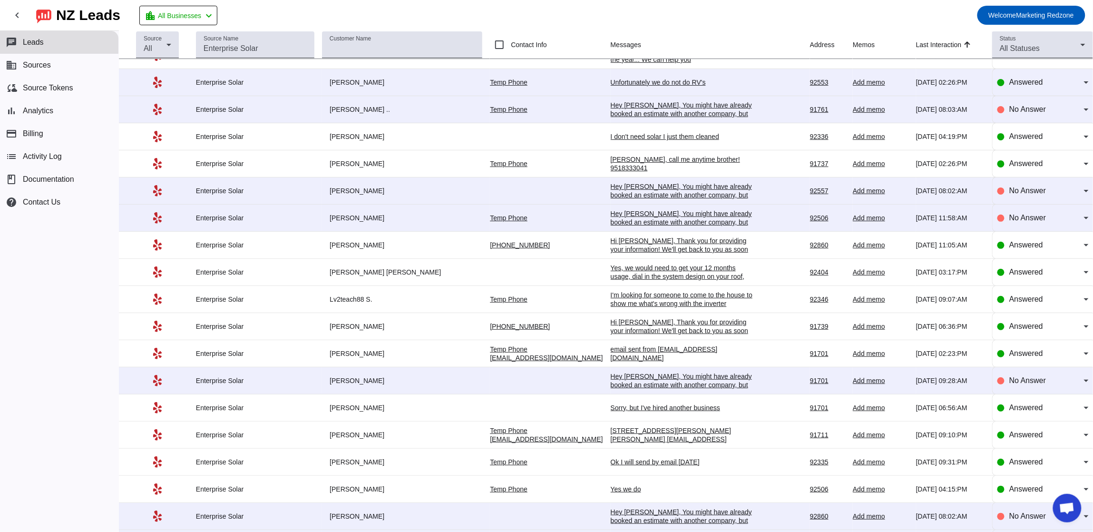
click at [611, 352] on div "email sent from rickwhite4573@yahoo.com" at bounding box center [682, 353] width 143 height 17
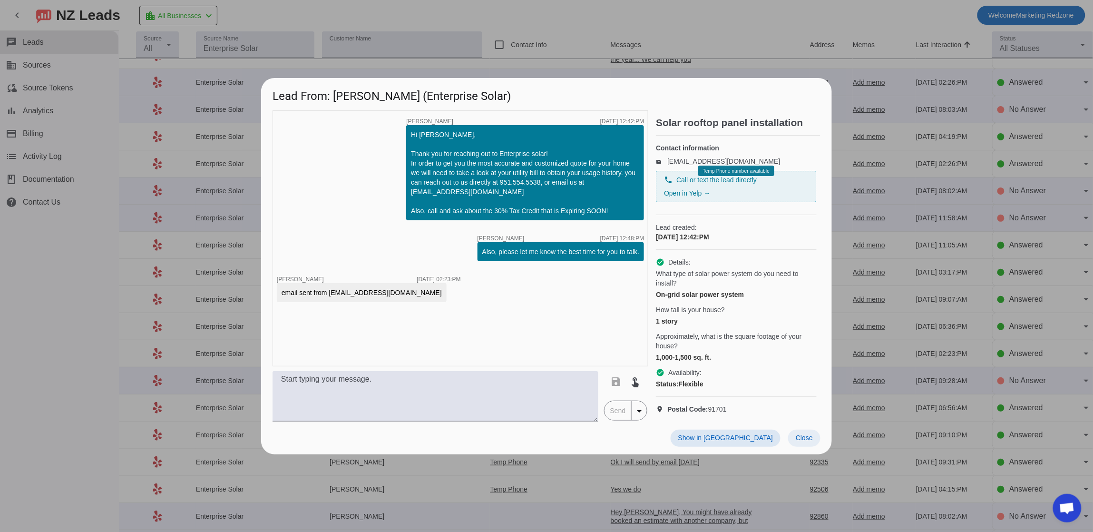
click at [808, 433] on span at bounding box center [804, 437] width 32 height 17
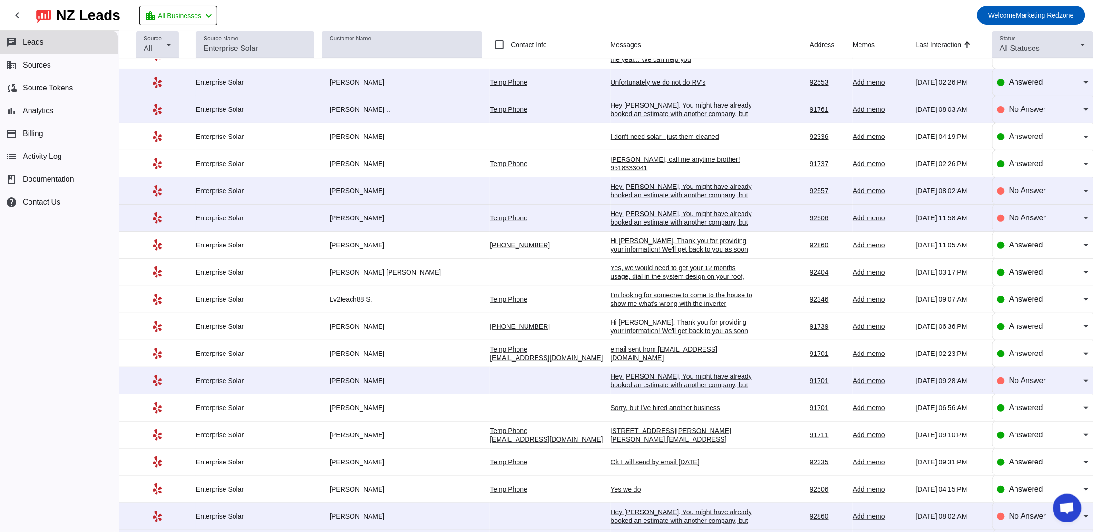
click at [617, 163] on div "Anthony, call me anytime brother! 9518333041" at bounding box center [682, 163] width 143 height 17
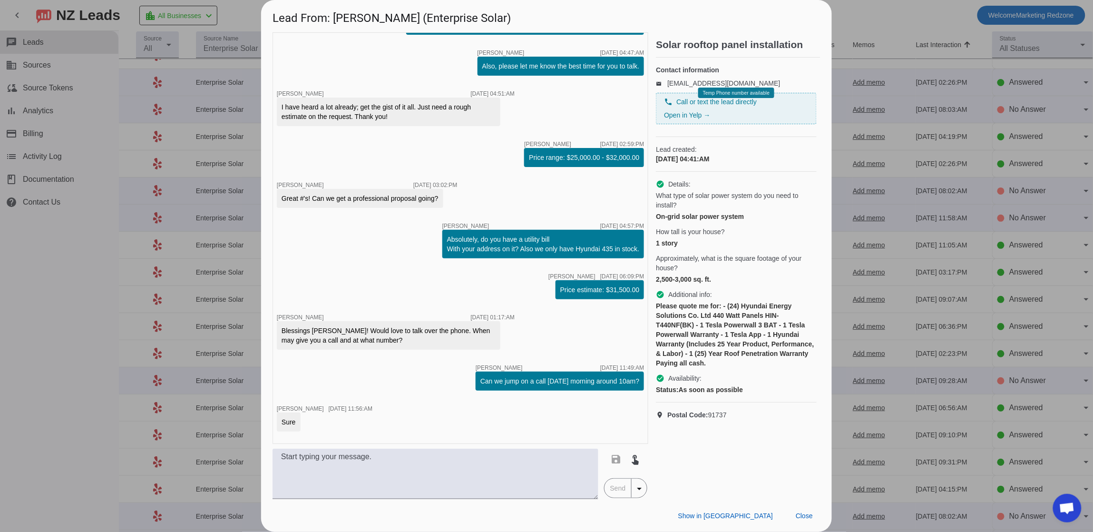
scroll to position [108, 0]
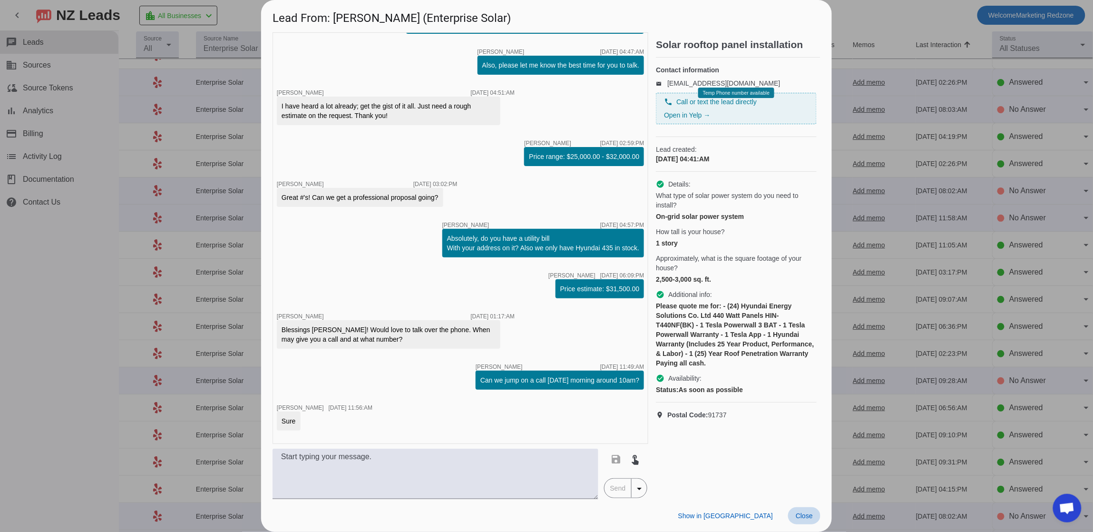
click at [812, 512] on span "Close" at bounding box center [804, 516] width 17 height 8
